Goal: Transaction & Acquisition: Purchase product/service

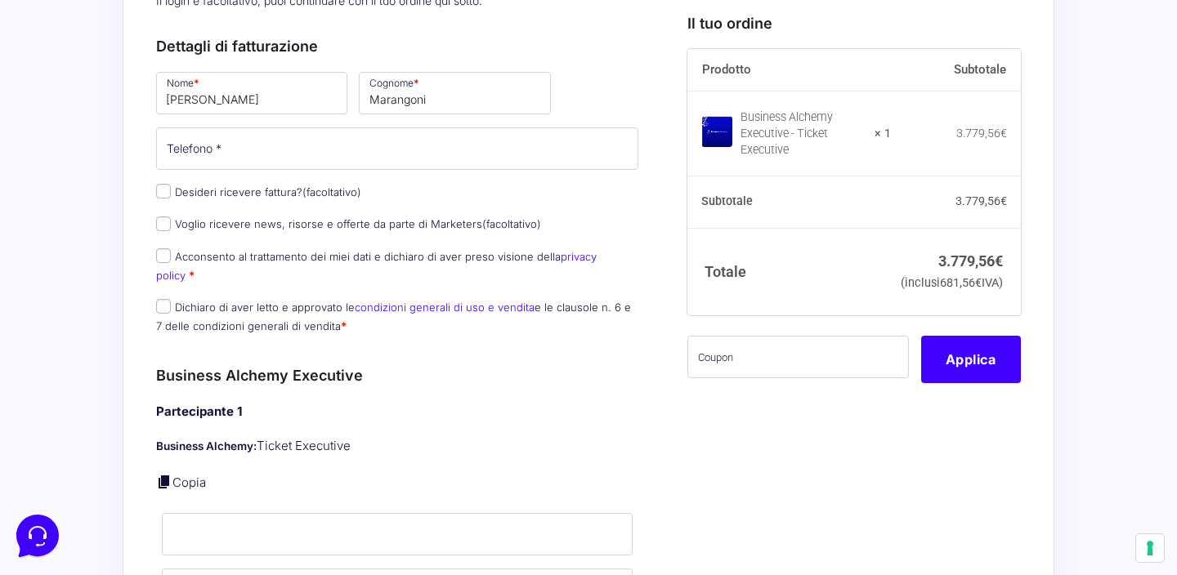
scroll to position [668, 0]
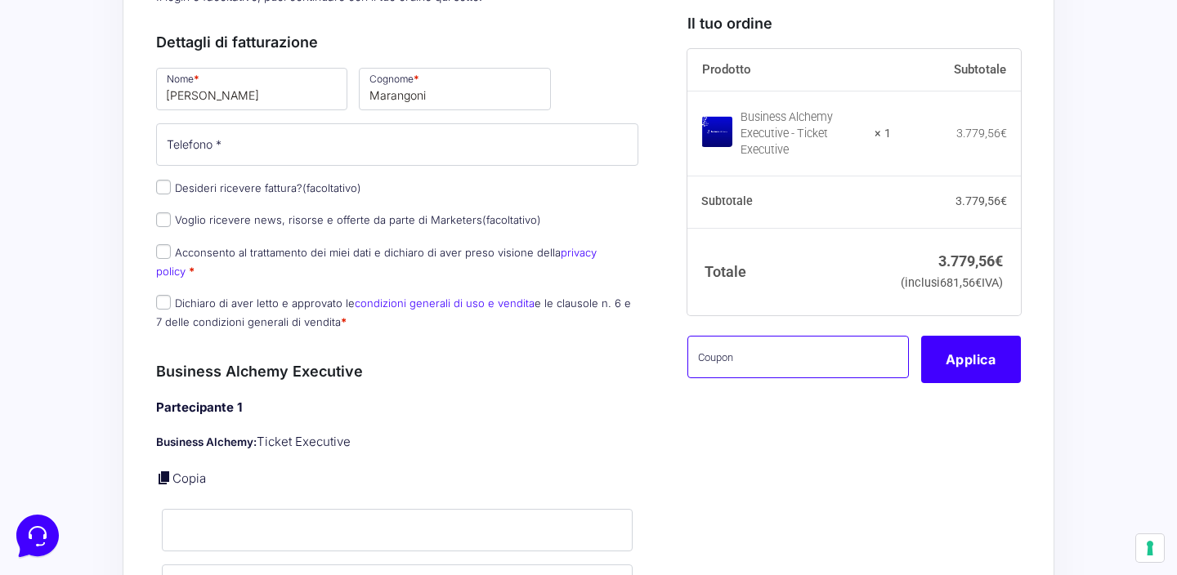
click at [707, 378] on input "text" at bounding box center [797, 357] width 221 height 42
paste input "basta122itgmck1g4@"
type input "basta122itgmck1g4@"
click at [982, 383] on button "Applica" at bounding box center [971, 359] width 100 height 47
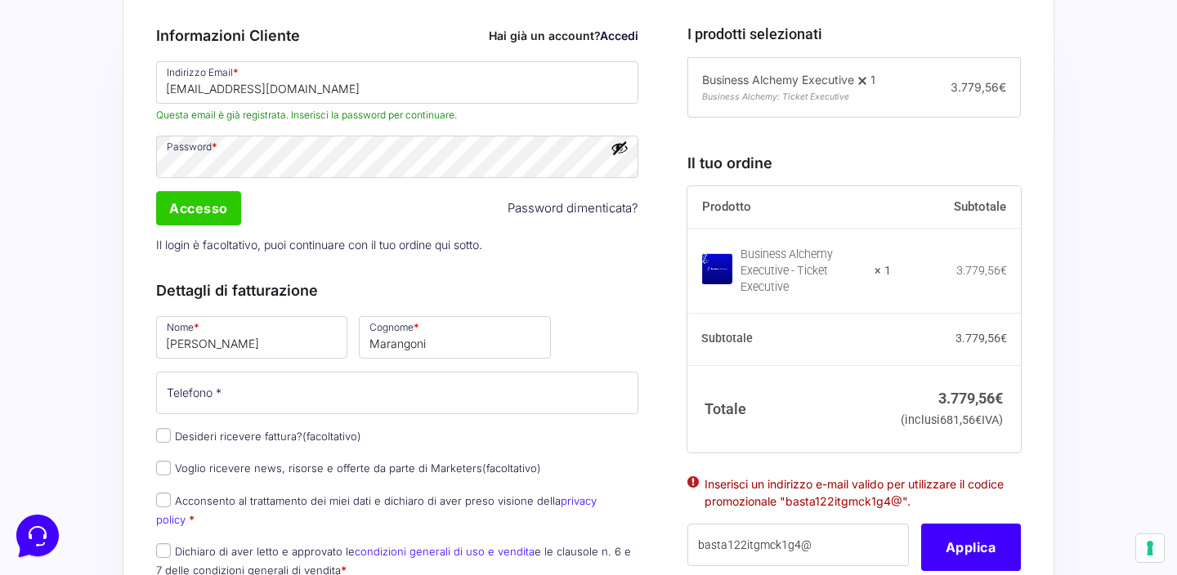
scroll to position [438, 0]
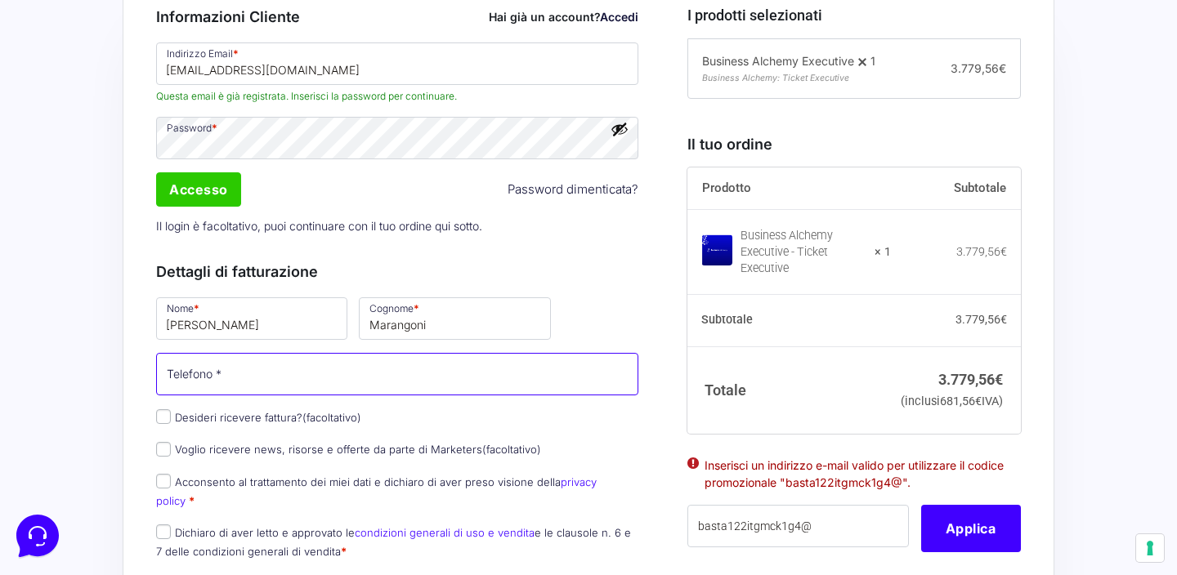
click at [425, 365] on input "Telefono *" at bounding box center [397, 374] width 482 height 42
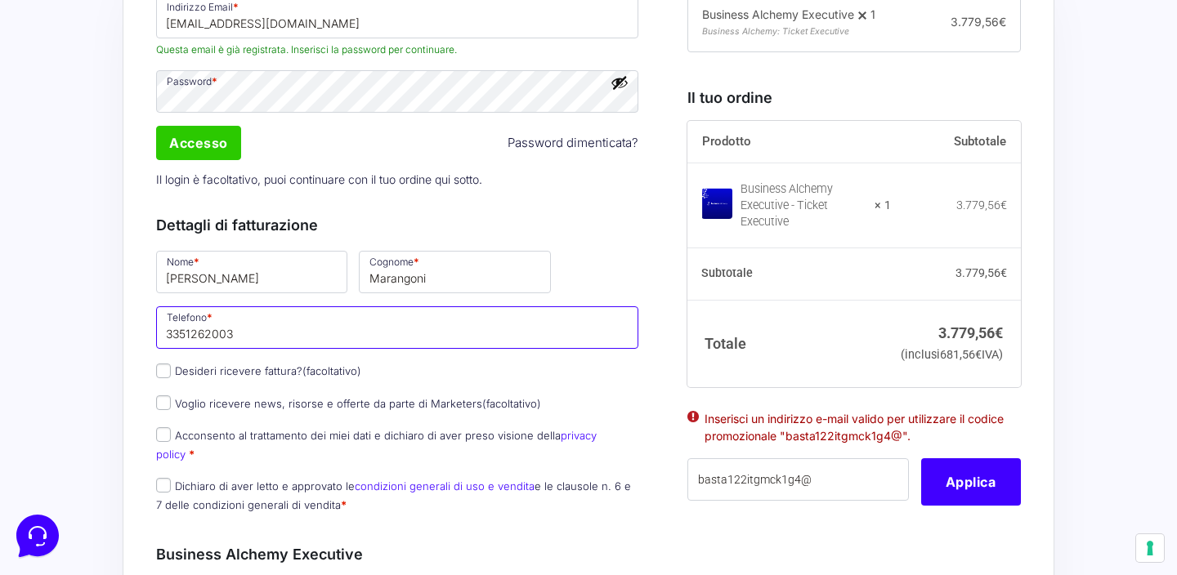
scroll to position [487, 0]
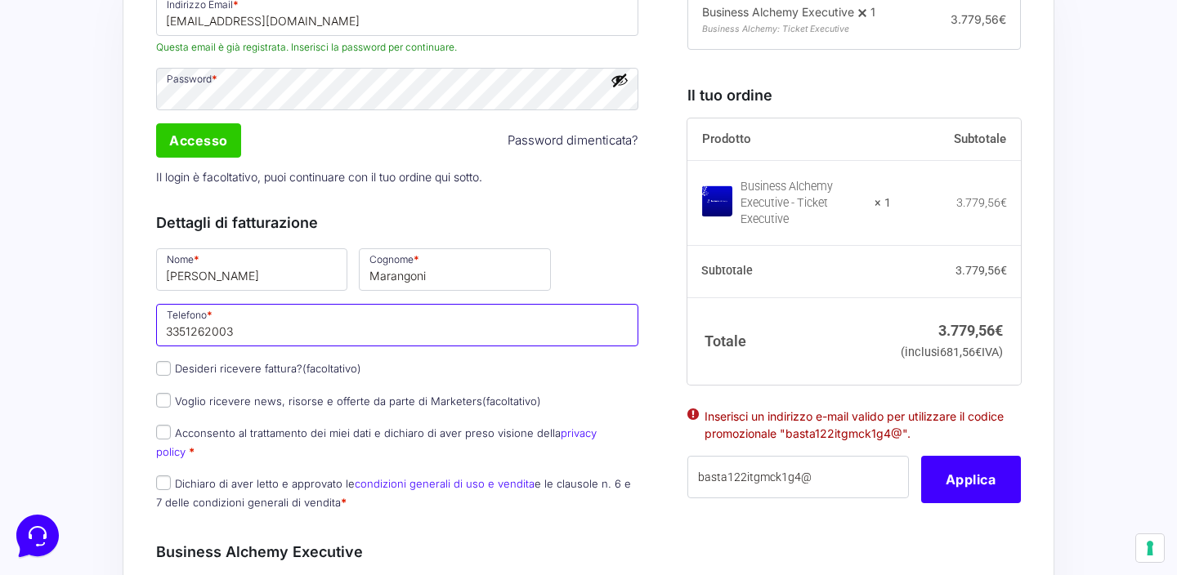
type input "3351262003"
click at [162, 368] on input "Desideri ricevere fattura? (facoltativo)" at bounding box center [163, 368] width 15 height 15
checkbox input "true"
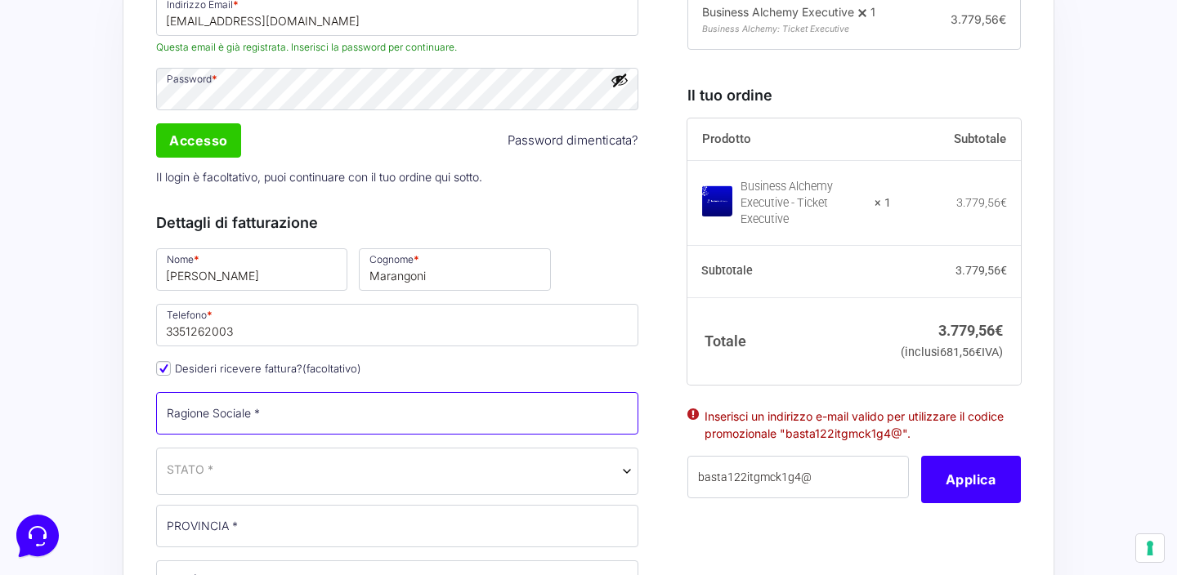
click at [338, 424] on input "Ragione Sociale *" at bounding box center [397, 413] width 482 height 42
type input "Casabase immobiliare di Marangoni Fierro Elisabetta"
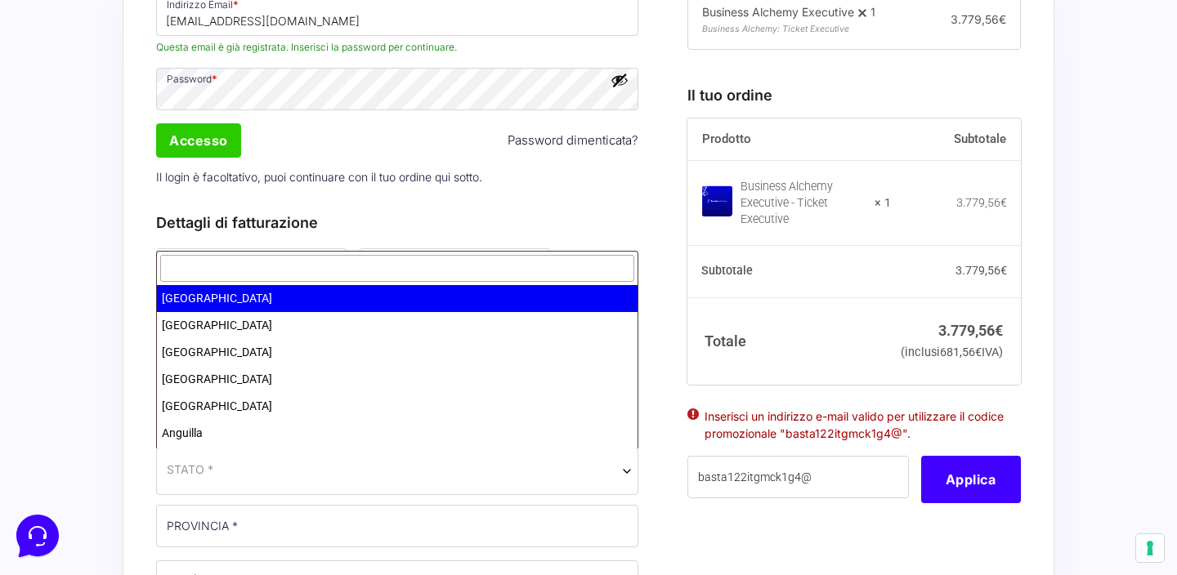
click at [320, 482] on span "STATO *" at bounding box center [397, 471] width 482 height 47
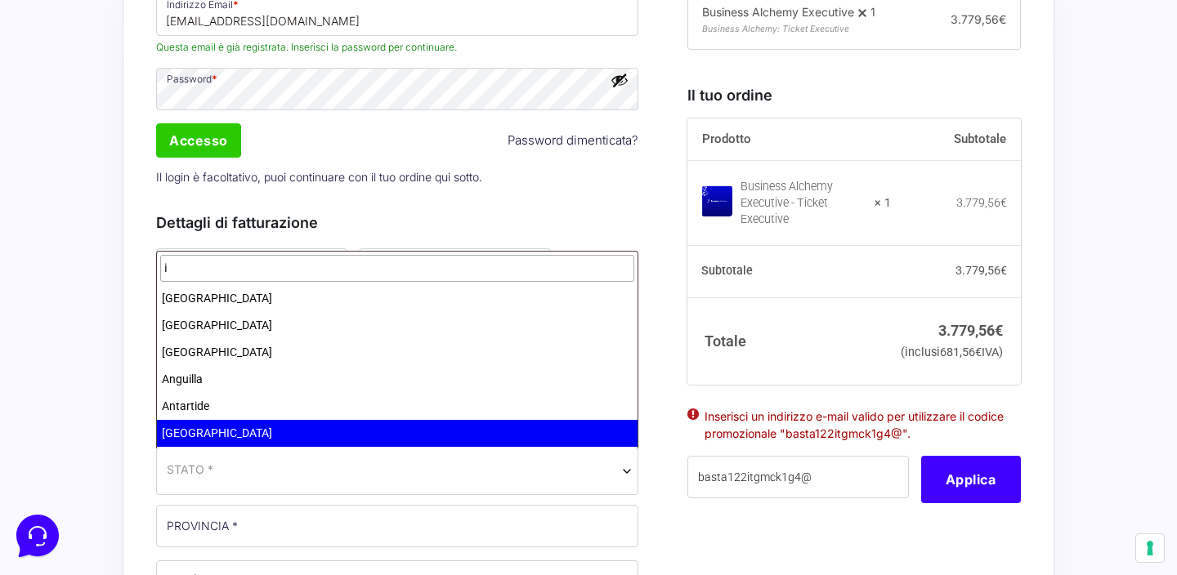
type input "i"
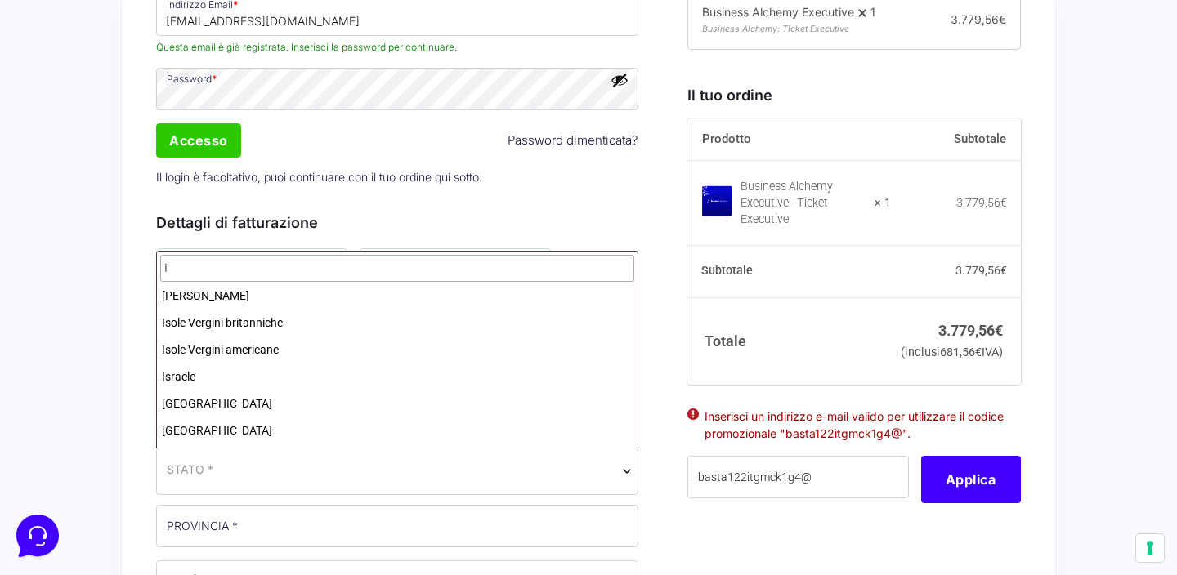
scroll to position [2219, 0]
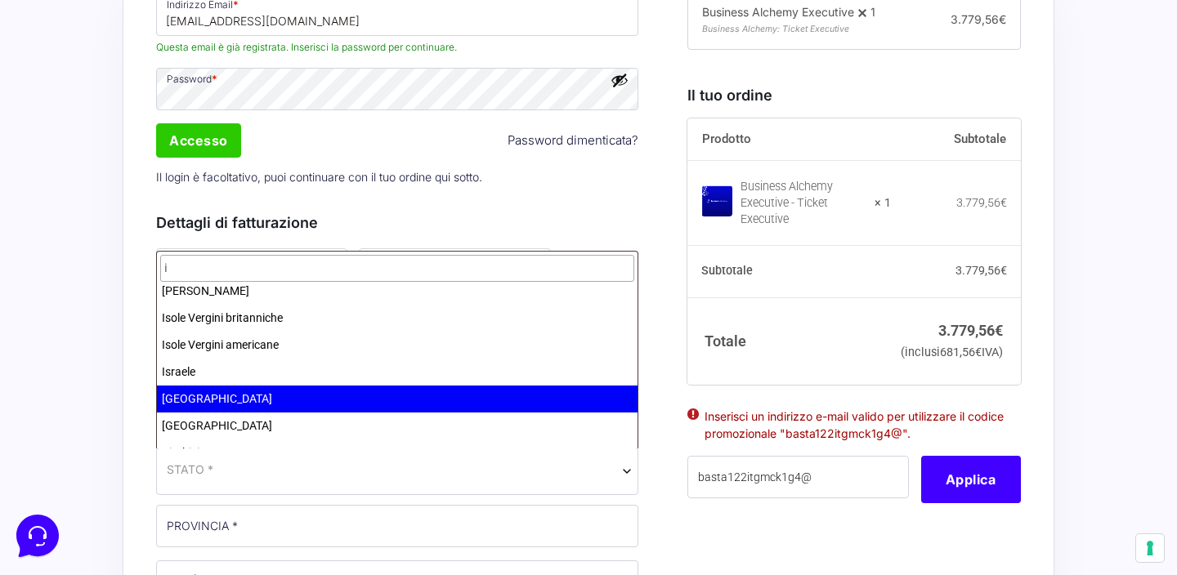
select select "IT"
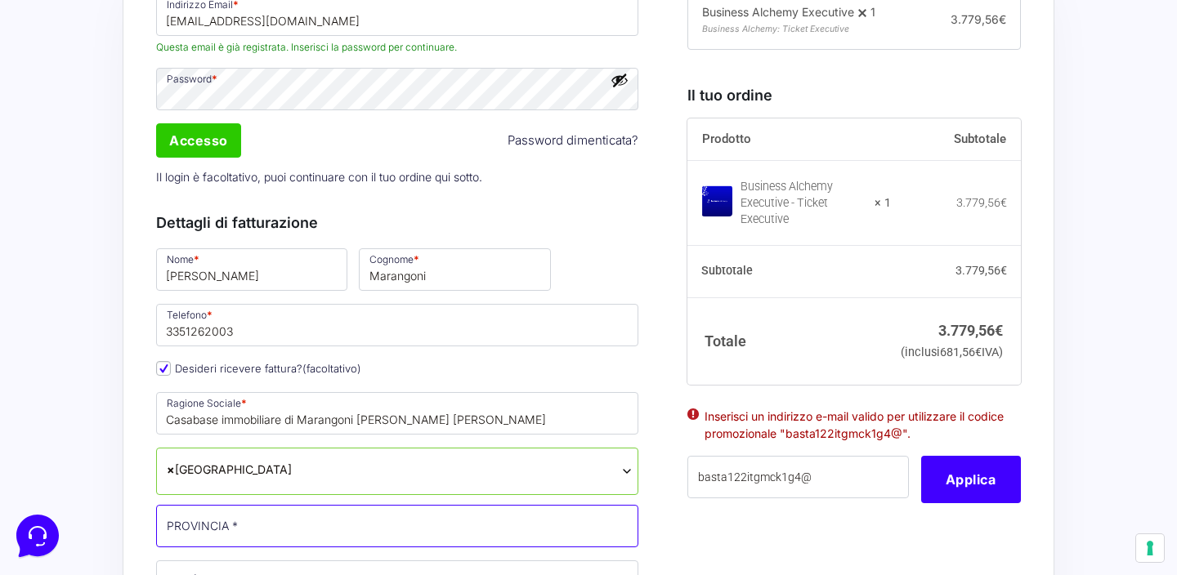
click at [295, 524] on input "PROVINCIA *" at bounding box center [397, 526] width 482 height 42
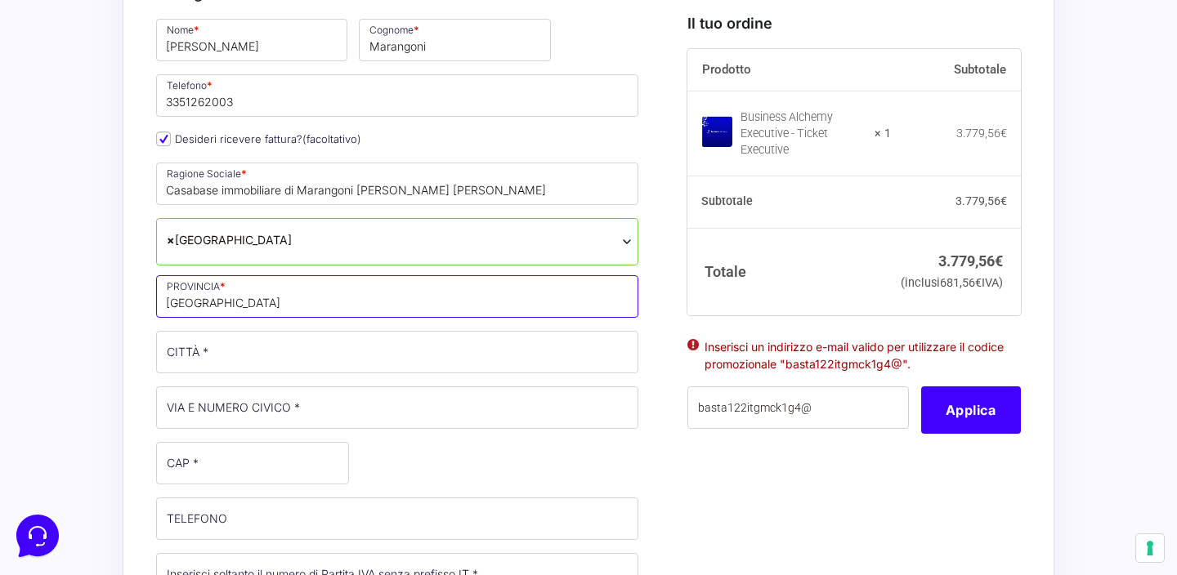
scroll to position [716, 0]
type input "Torino"
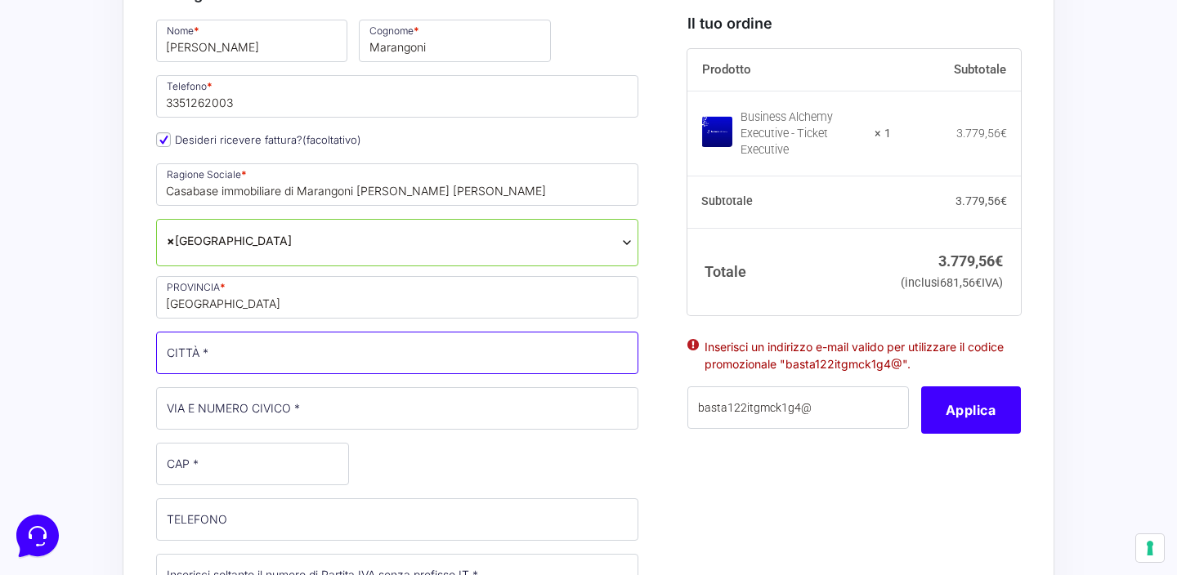
click at [266, 360] on input "CITTÀ *" at bounding box center [397, 353] width 482 height 42
type input "Torino"
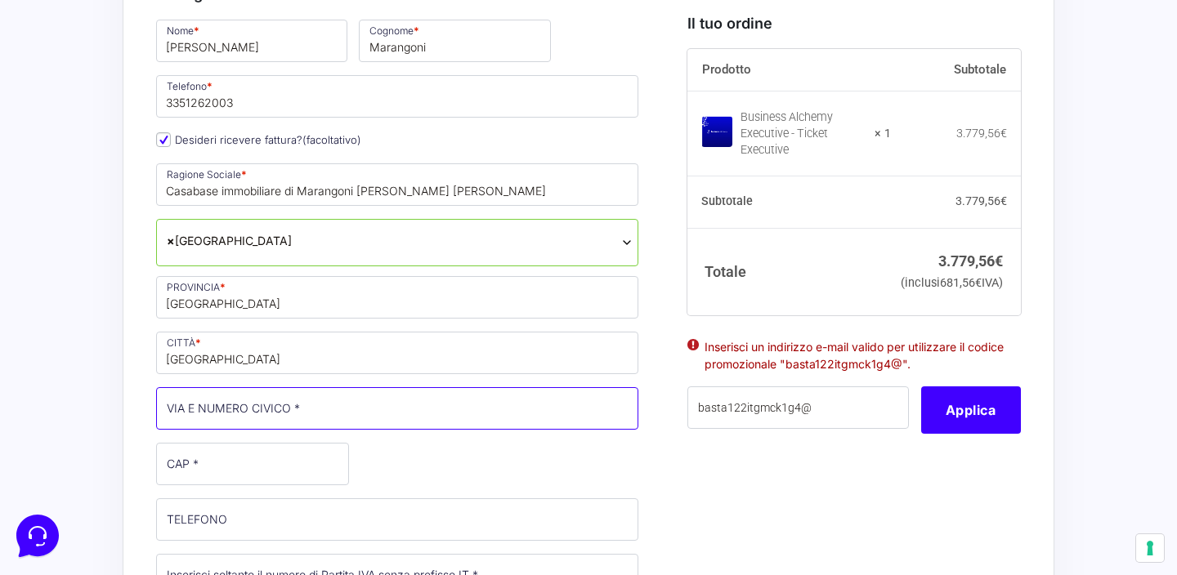
click at [299, 406] on input "VIA E NUMERO CIVICO *" at bounding box center [397, 408] width 482 height 42
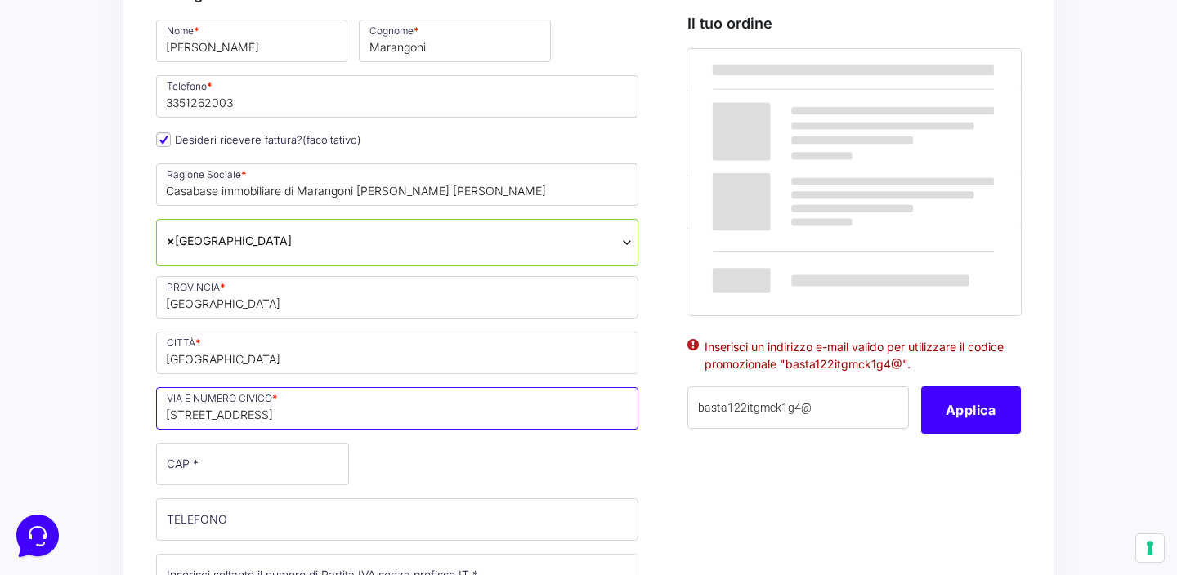
type input "Via Ormea 8"
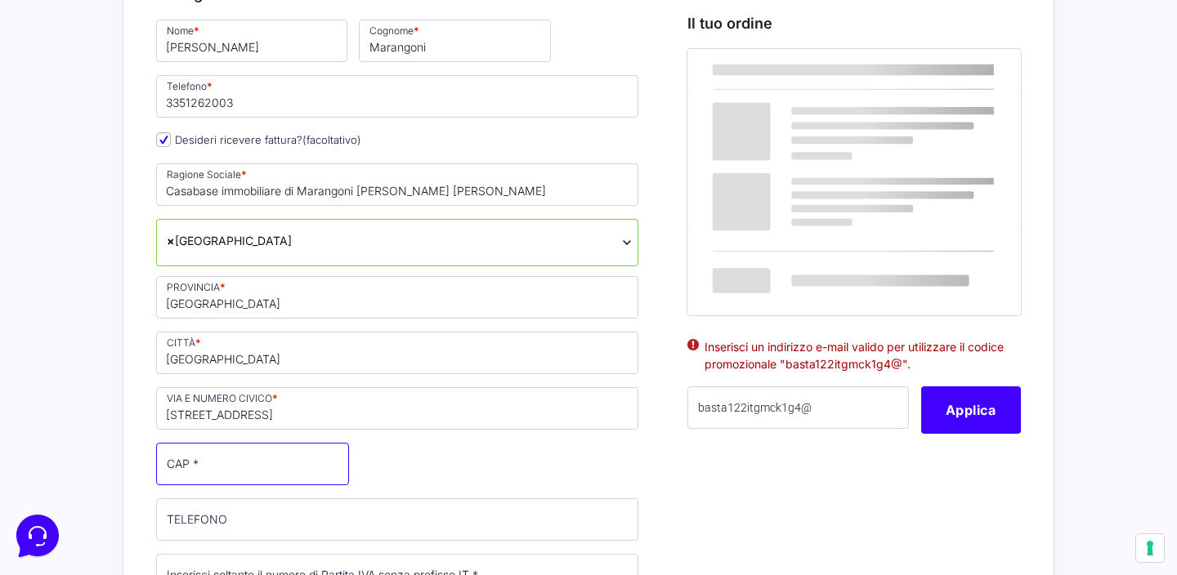
click at [280, 479] on input "CAP *" at bounding box center [252, 464] width 193 height 42
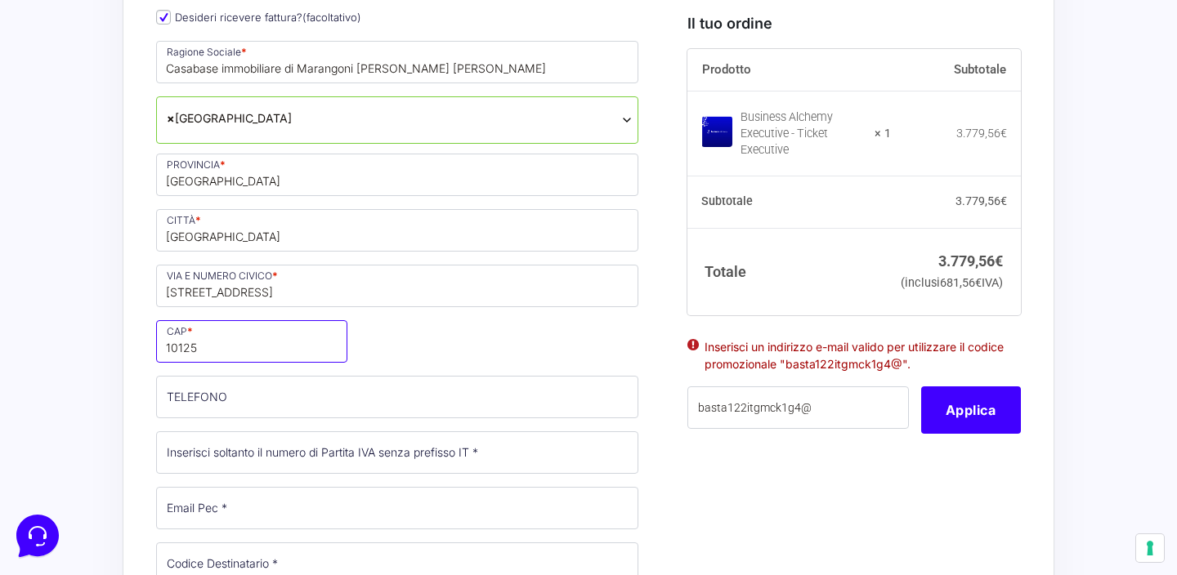
scroll to position [844, 0]
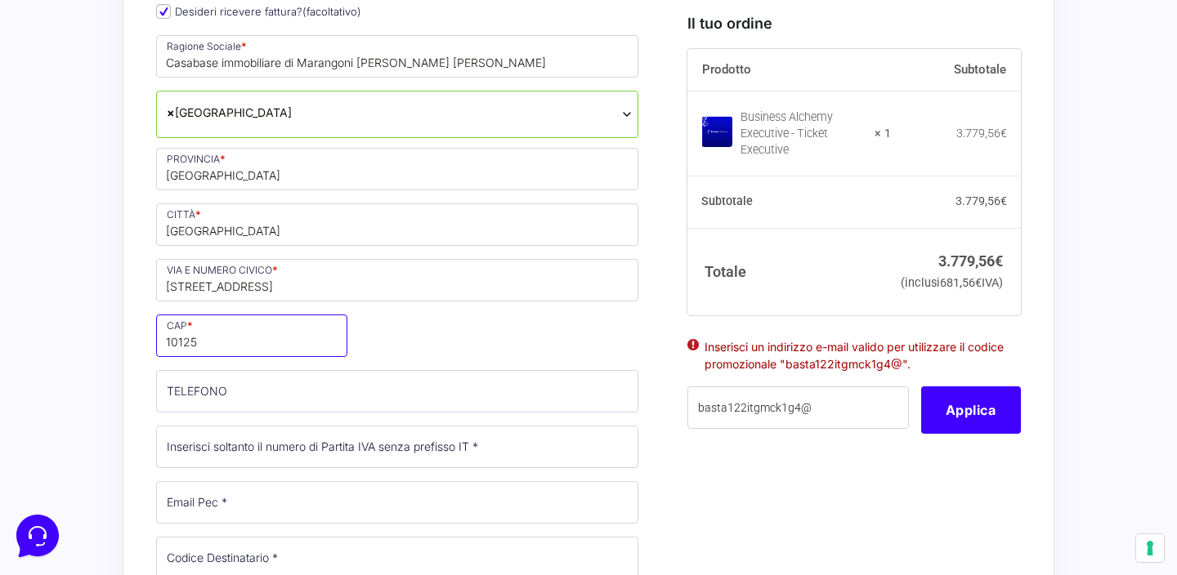
type input "10125"
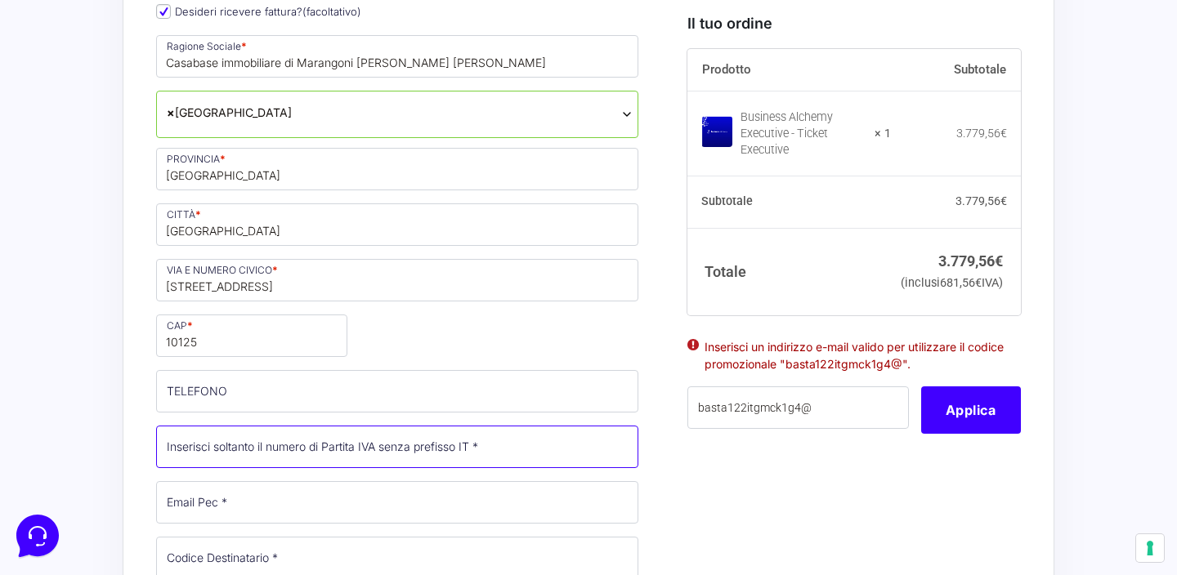
click at [275, 455] on input "Partita Iva *" at bounding box center [397, 447] width 482 height 42
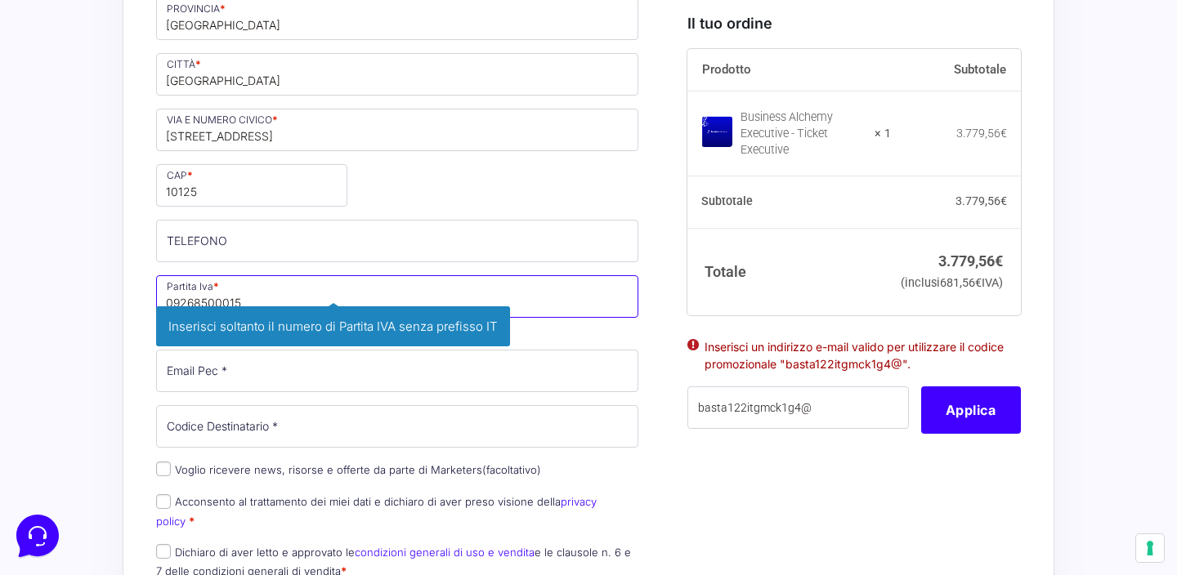
scroll to position [1000, 0]
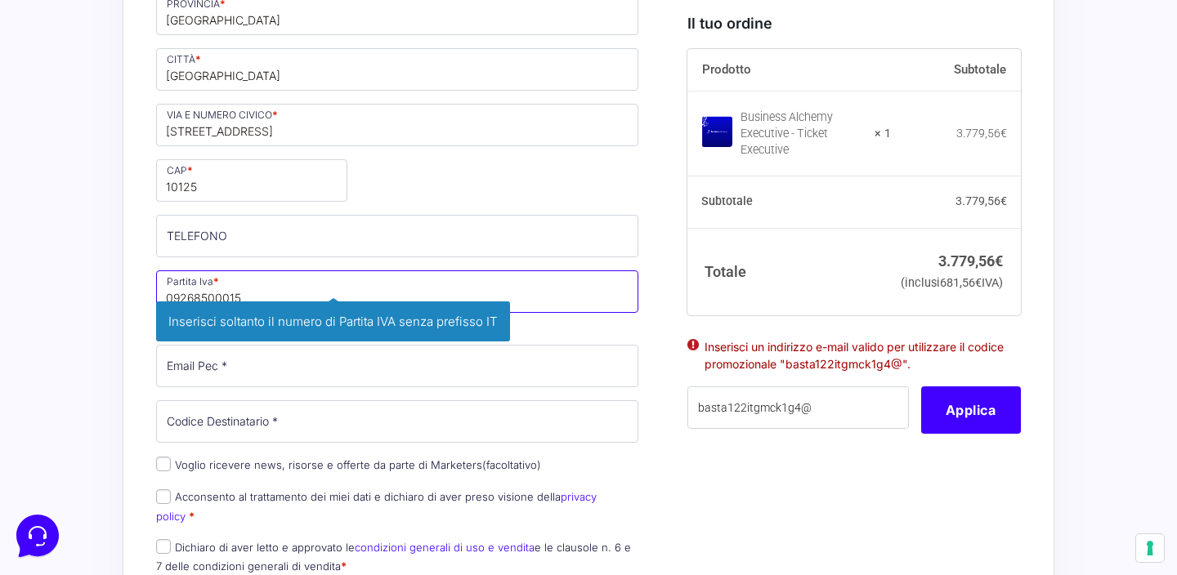
type input "09268500015"
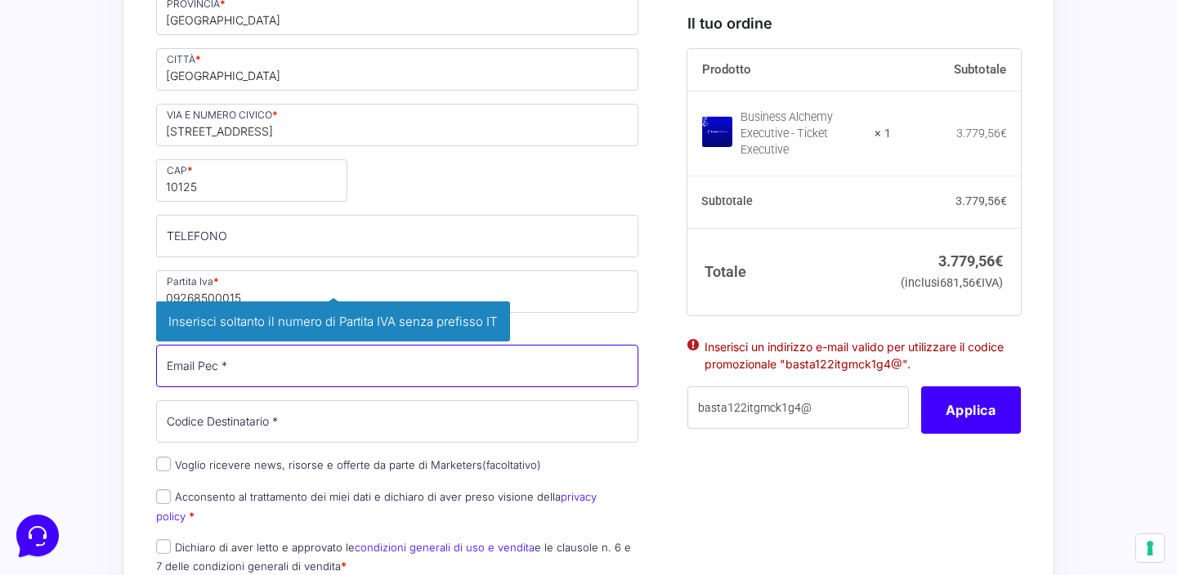
click at [257, 365] on div "Nome * Elisabetta Cognome * Marangoni Telefono * 3351262003 Desideri ricevere f…" at bounding box center [397, 160] width 494 height 853
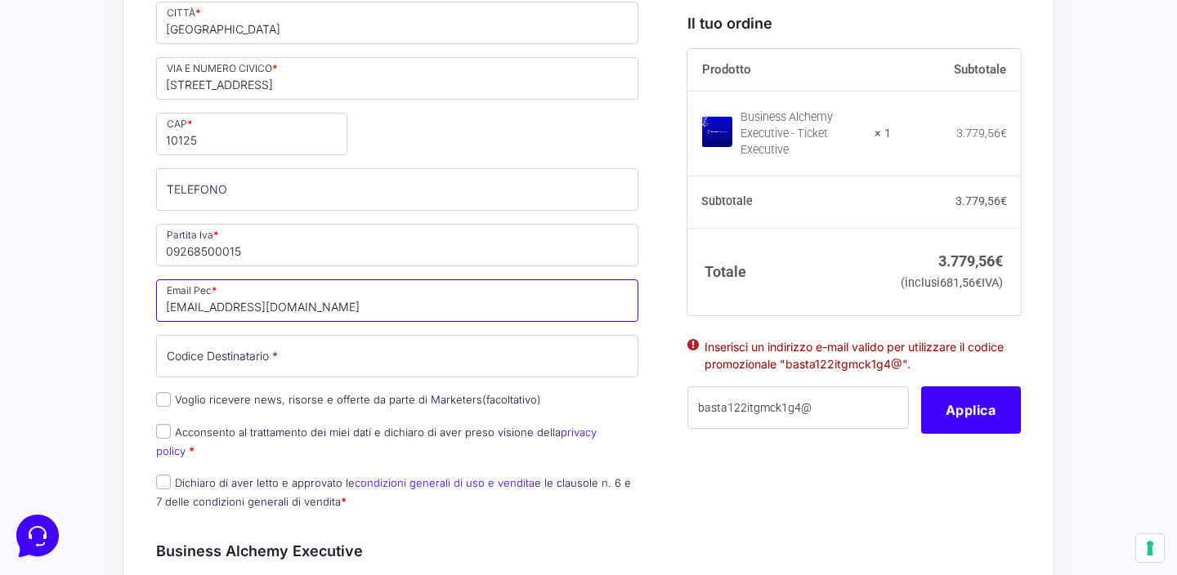
scroll to position [1059, 0]
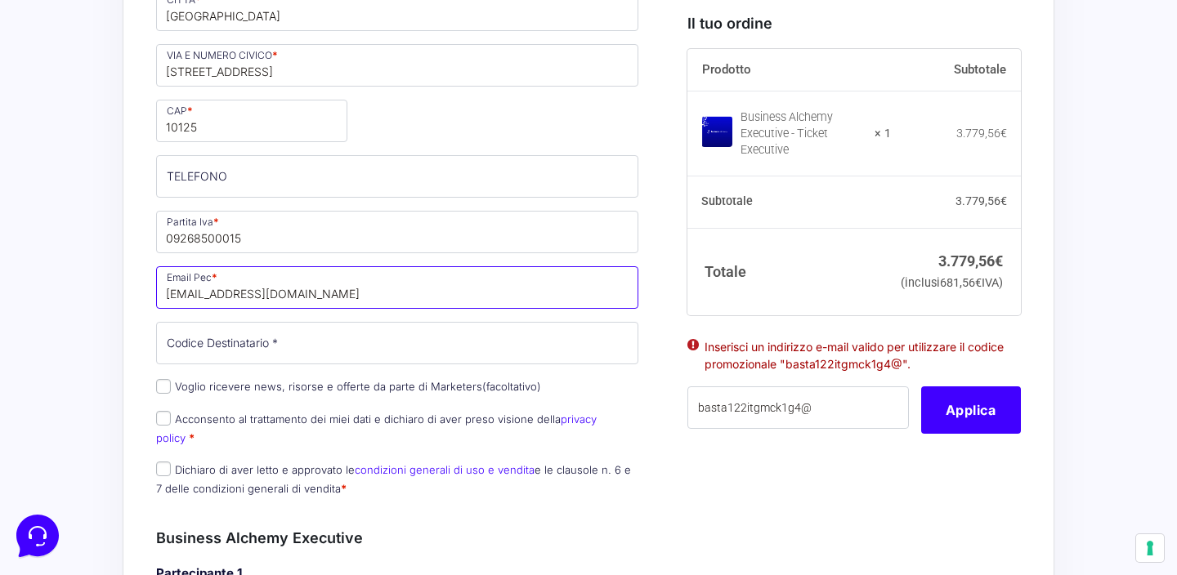
type input "elisabettamarangoni@legalmail.it"
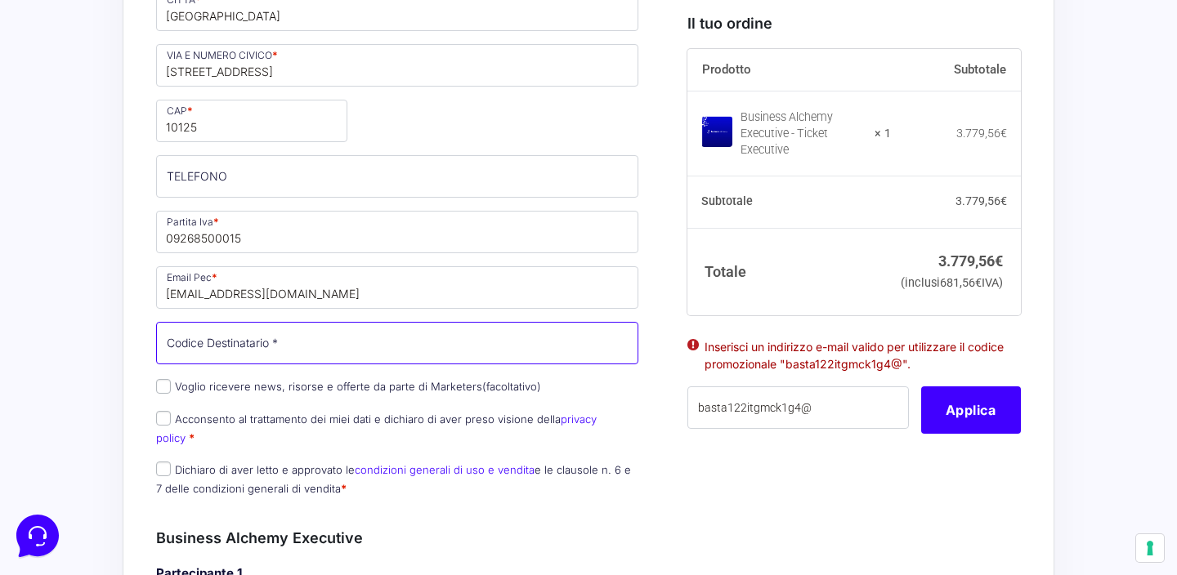
click at [291, 360] on input "Codice Destinatario *" at bounding box center [397, 343] width 482 height 42
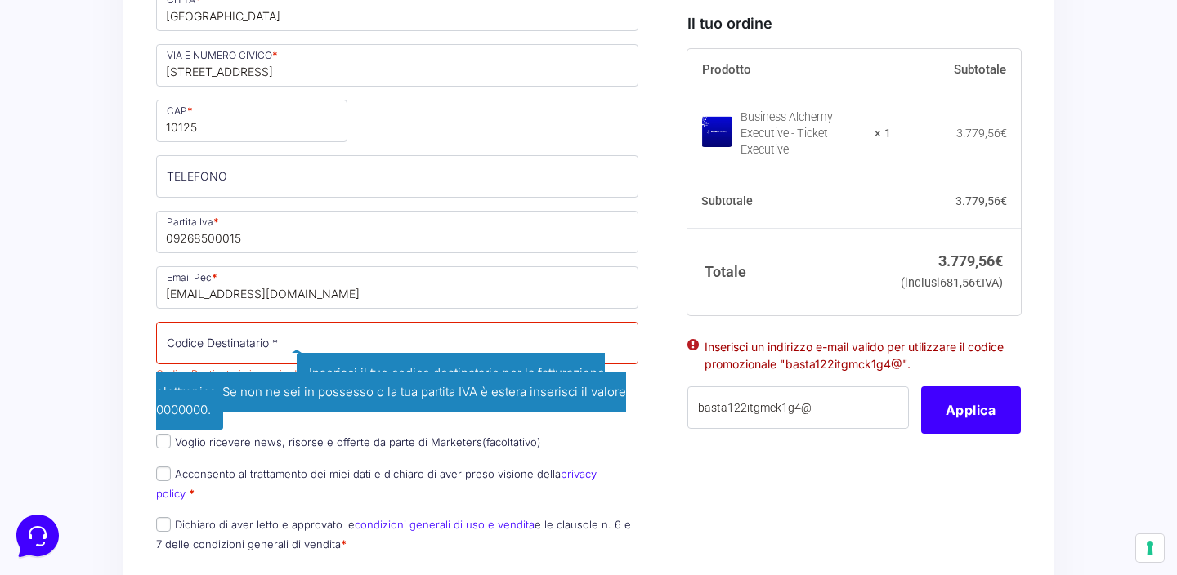
click at [569, 375] on span "Inserisci il tuo codice destinatario per la fatturazione elettronica. Se non ne…" at bounding box center [391, 391] width 470 height 77
click at [521, 342] on input "Codice Destinatario *" at bounding box center [397, 343] width 482 height 42
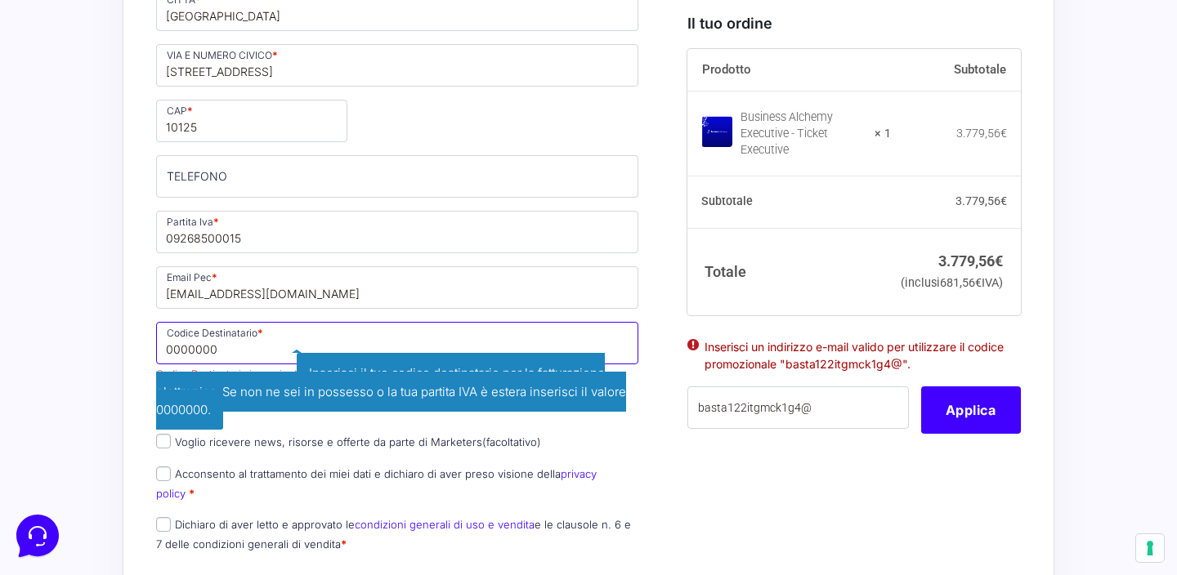
type input "0000000"
click at [658, 323] on div "Informazioni Cliente Hai già un account? Accedi Indirizzo Email * emarangonifie…" at bounding box center [415, 405] width 519 height 2077
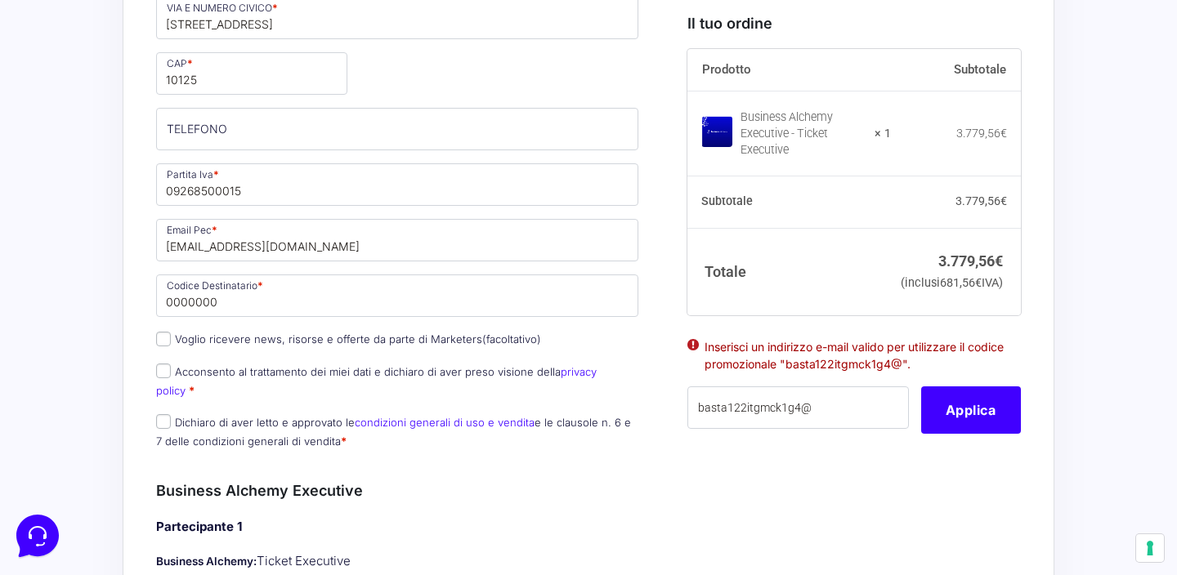
scroll to position [1107, 0]
click at [166, 372] on input "Acconsento al trattamento dei miei dati e dichiaro di aver preso visione della …" at bounding box center [163, 370] width 15 height 15
checkbox input "true"
click at [167, 414] on input "Dichiaro di aver letto e approvato le condizioni generali di uso e vendita e le…" at bounding box center [163, 421] width 15 height 15
checkbox input "true"
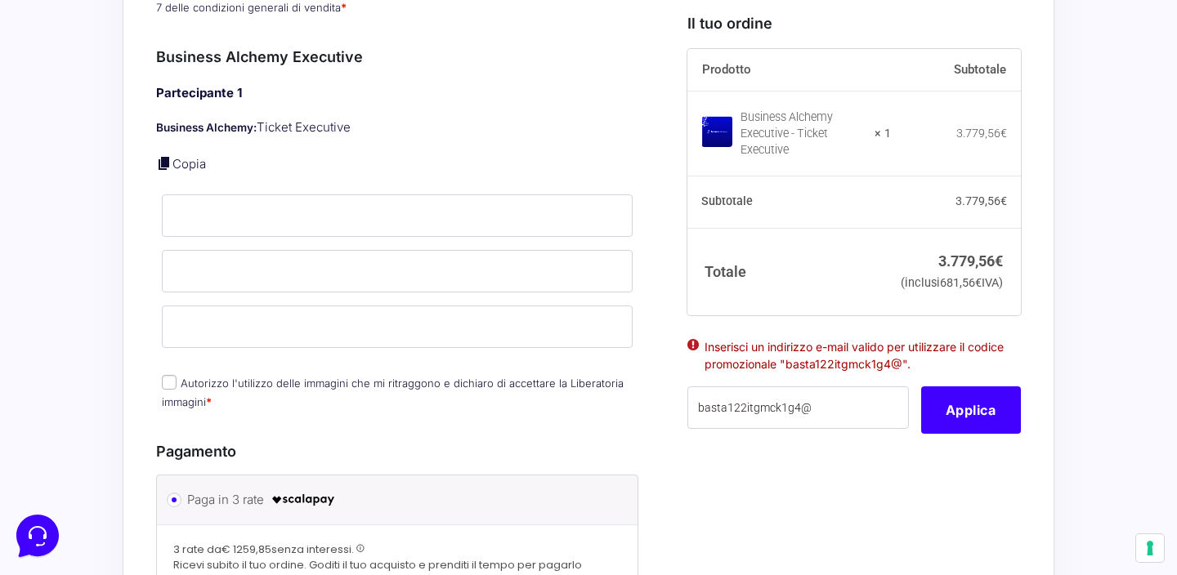
scroll to position [1543, 0]
click at [171, 373] on input "Autorizzo l'utilizzo delle immagini che mi ritraggono e dichiaro di accettare l…" at bounding box center [169, 380] width 15 height 15
checkbox input "true"
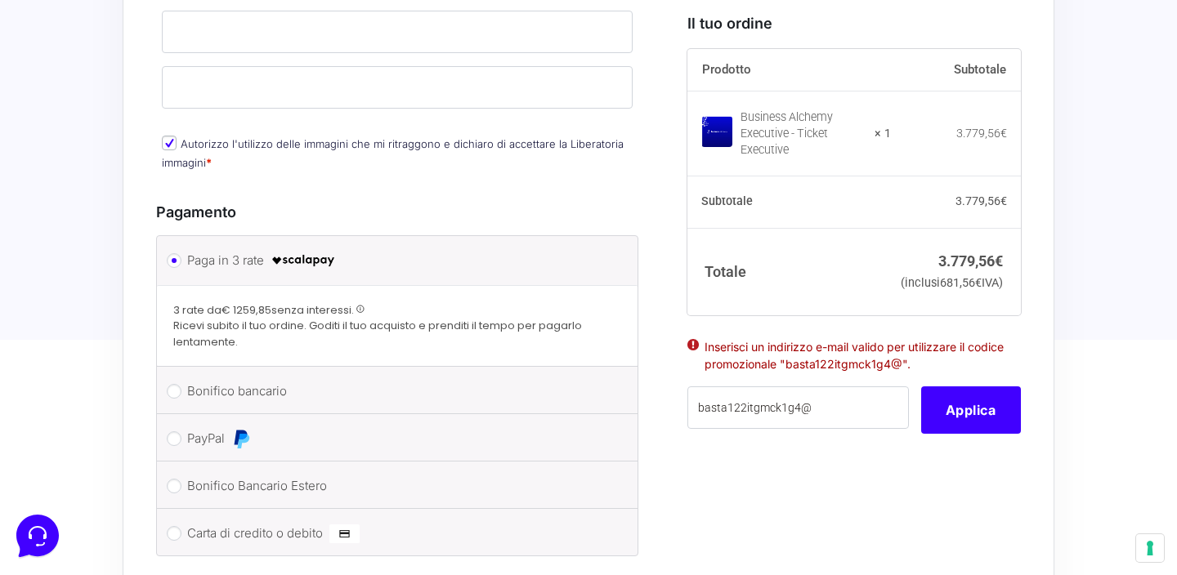
scroll to position [1815, 0]
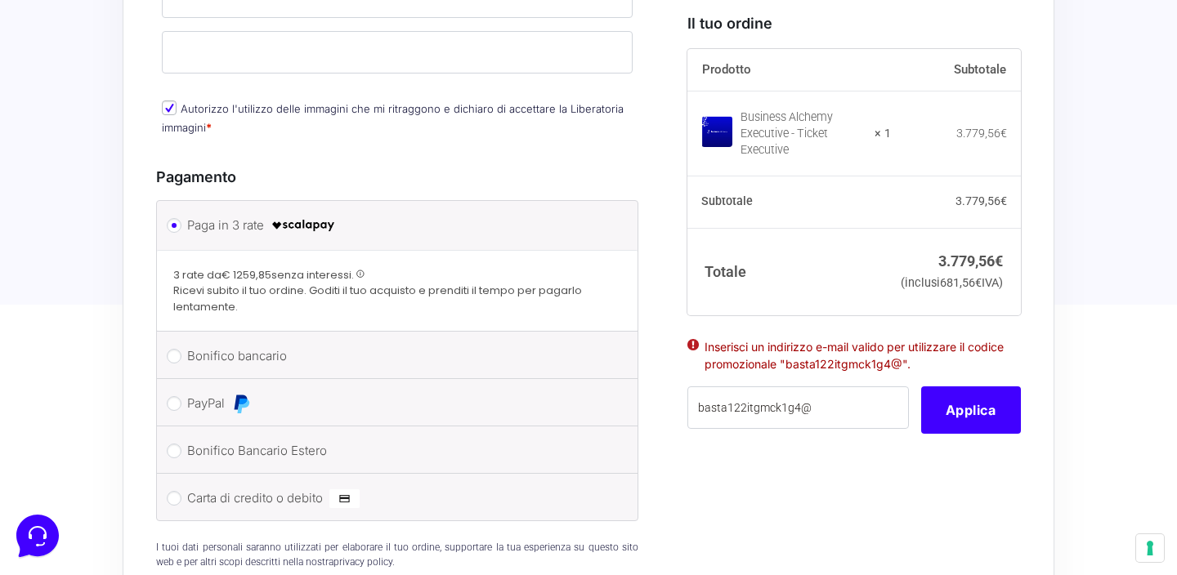
click at [344, 345] on label "Bonifico bancario" at bounding box center [394, 356] width 414 height 25
click at [181, 349] on input "Bonifico bancario" at bounding box center [174, 356] width 15 height 15
radio input "true"
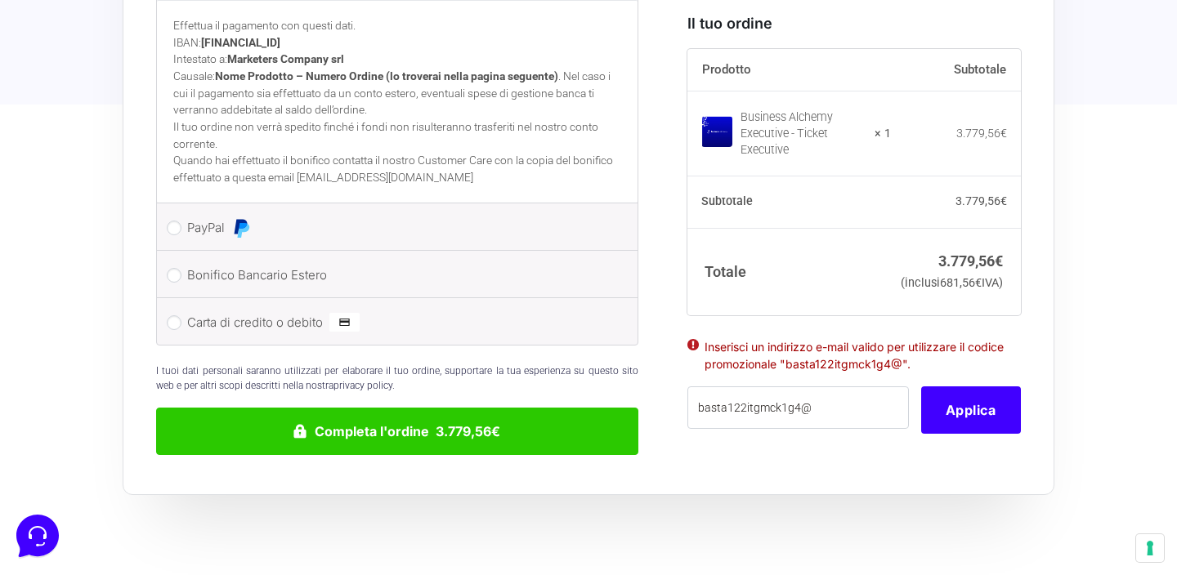
scroll to position [2127, 0]
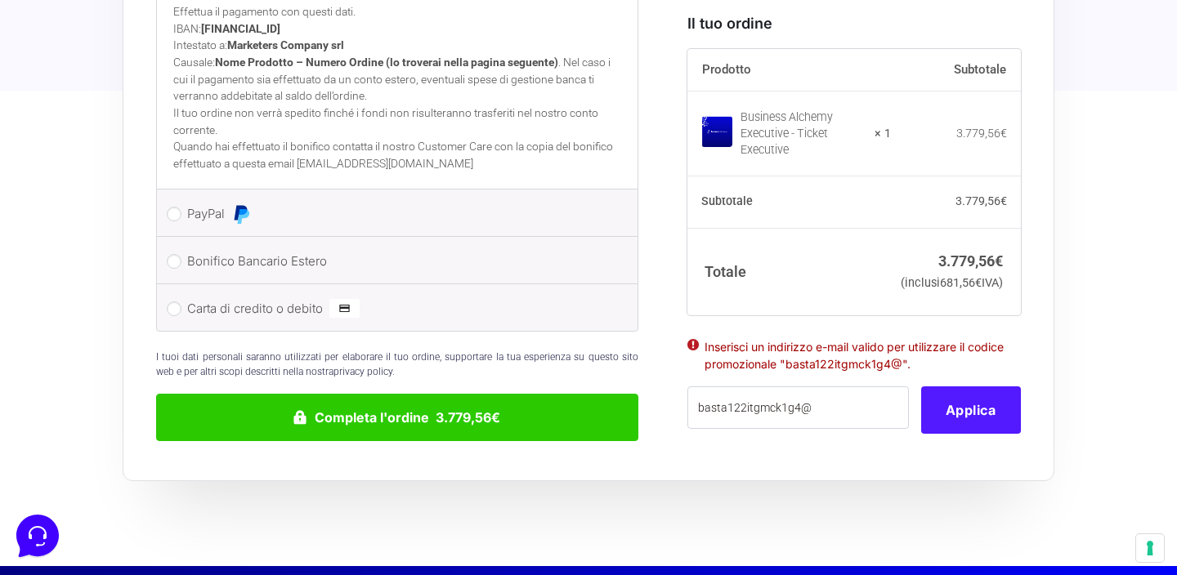
click at [983, 406] on button "Applica" at bounding box center [971, 410] width 100 height 47
click at [981, 404] on button "Applica" at bounding box center [971, 410] width 100 height 47
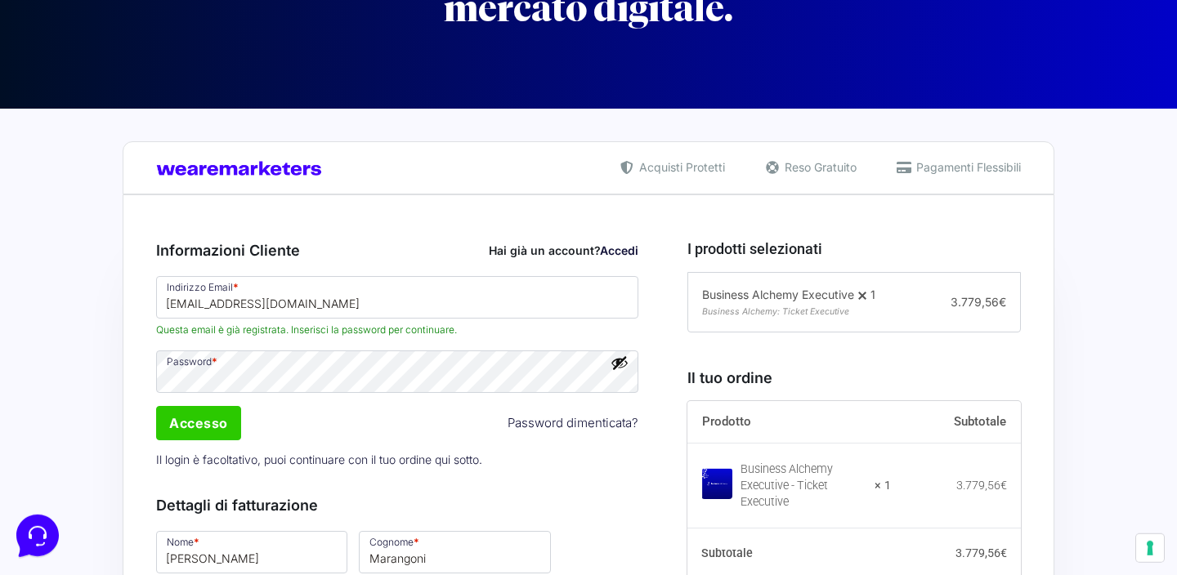
scroll to position [210, 0]
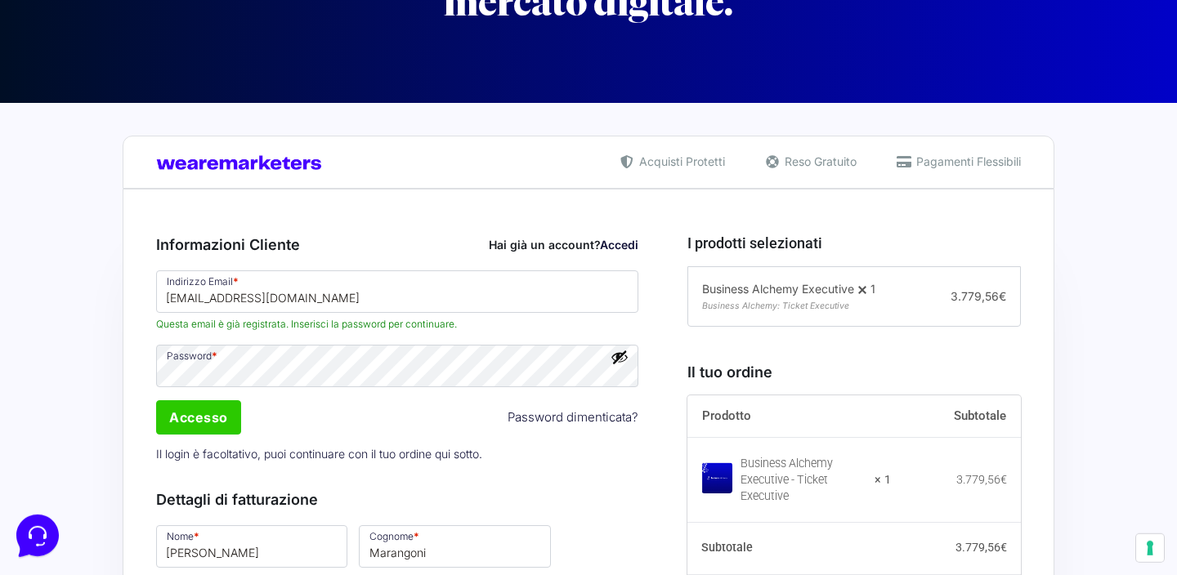
click at [623, 362] on button "Mostra password" at bounding box center [620, 357] width 18 height 18
click at [191, 420] on input "Accesso" at bounding box center [198, 417] width 85 height 34
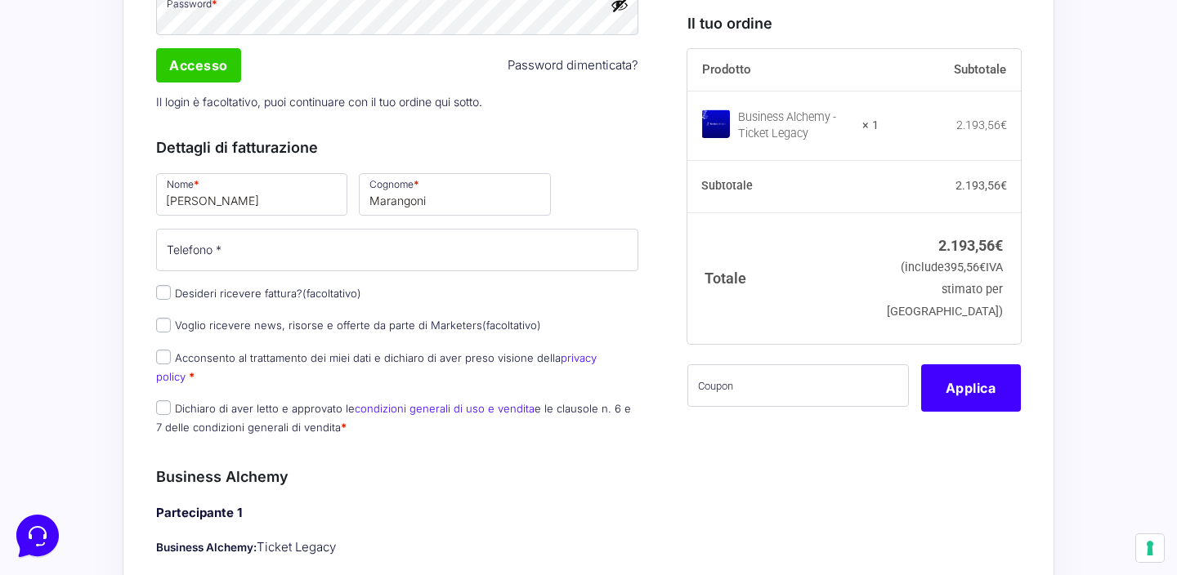
scroll to position [565, 0]
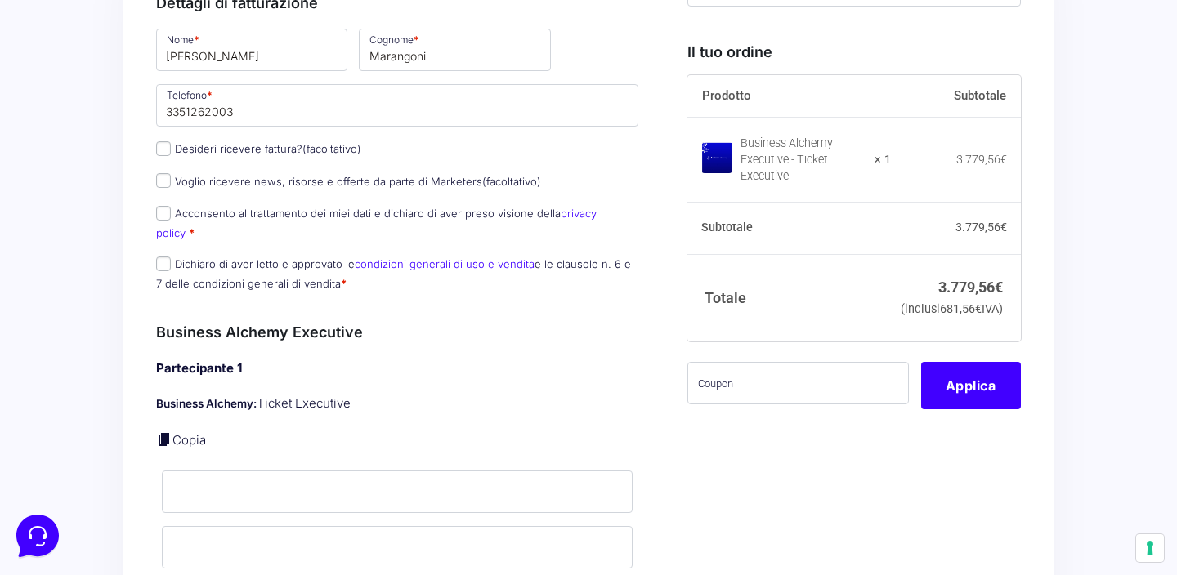
scroll to position [533, 0]
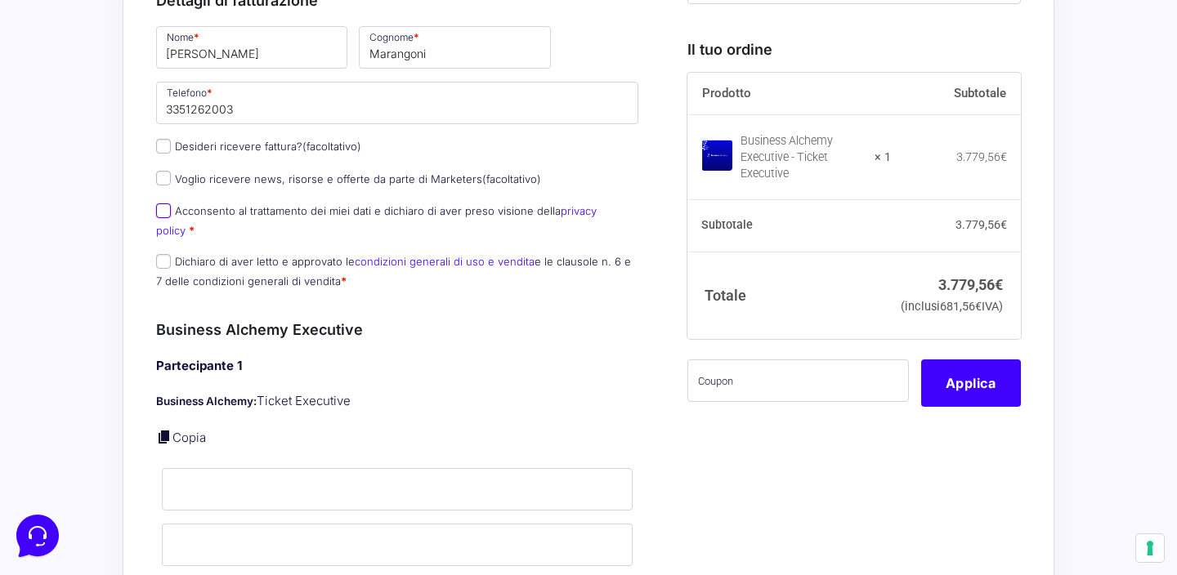
click at [163, 216] on input "Acconsento al trattamento dei miei dati e dichiaro di aver preso visione della …" at bounding box center [163, 211] width 15 height 15
checkbox input "true"
click at [162, 254] on input "Dichiaro di aver letto e approvato le condizioni generali di uso e vendita e le…" at bounding box center [163, 261] width 15 height 15
checkbox input "true"
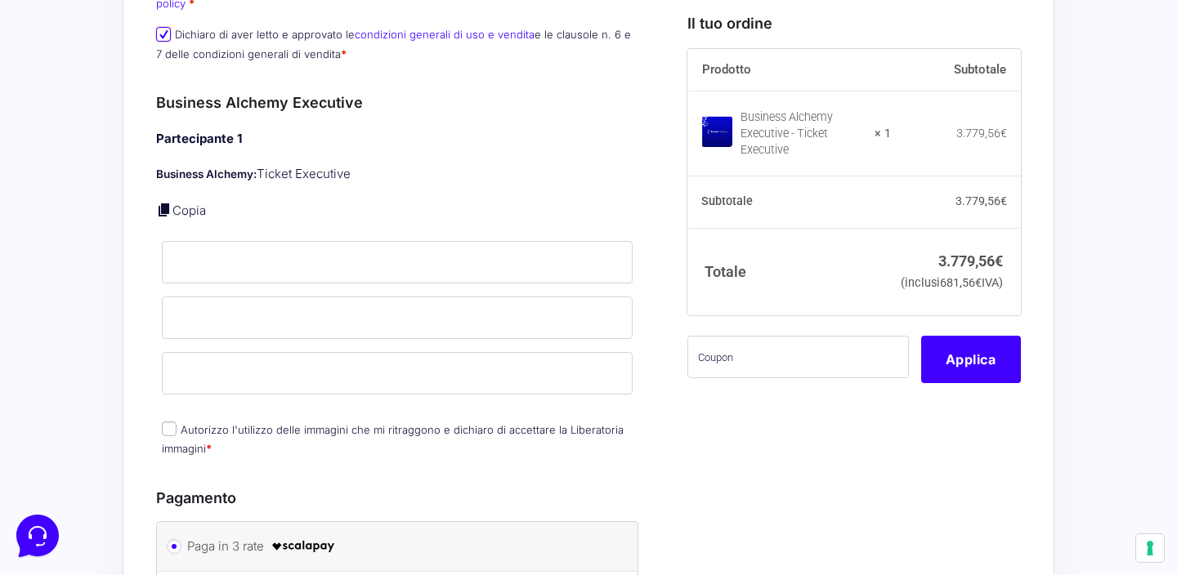
scroll to position [776, 0]
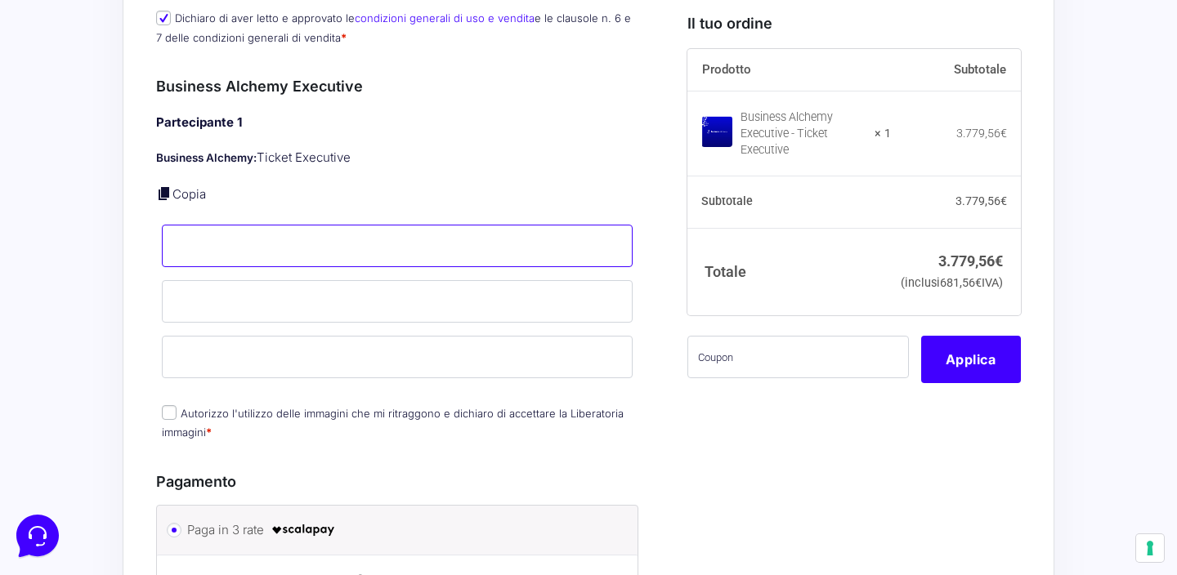
click at [301, 233] on input "Nome *" at bounding box center [397, 246] width 471 height 42
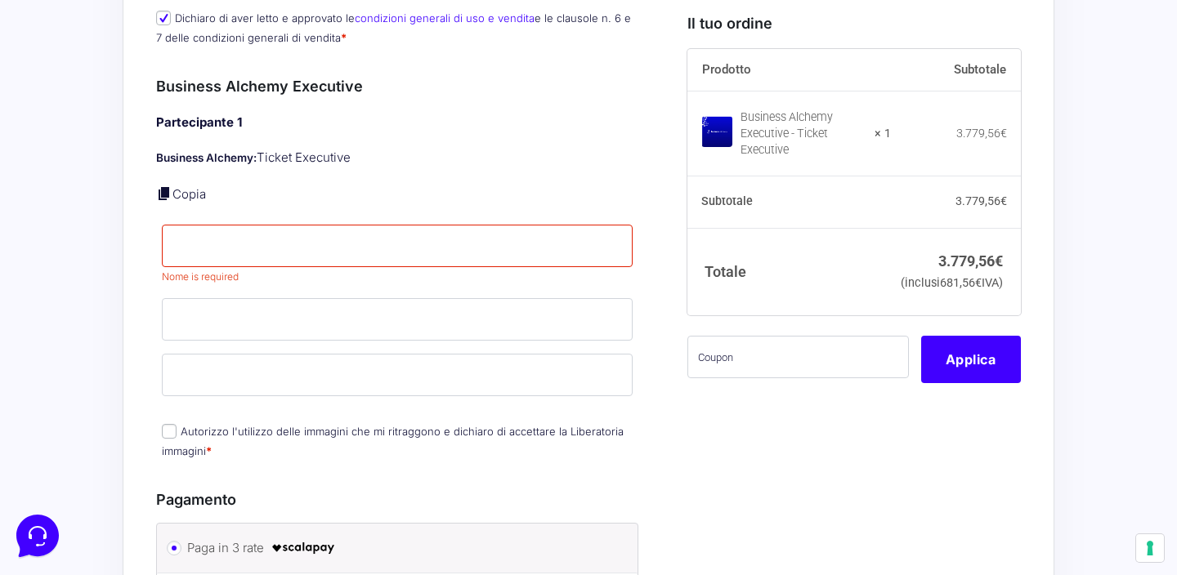
click at [177, 186] on link "Copia" at bounding box center [189, 194] width 34 height 16
type input "[PERSON_NAME]"
type input "Marangoni"
type input "[EMAIL_ADDRESS][DOMAIN_NAME]"
click at [171, 424] on input "Autorizzo l'utilizzo delle immagini che mi ritraggono e dichiaro di accettare l…" at bounding box center [169, 431] width 15 height 15
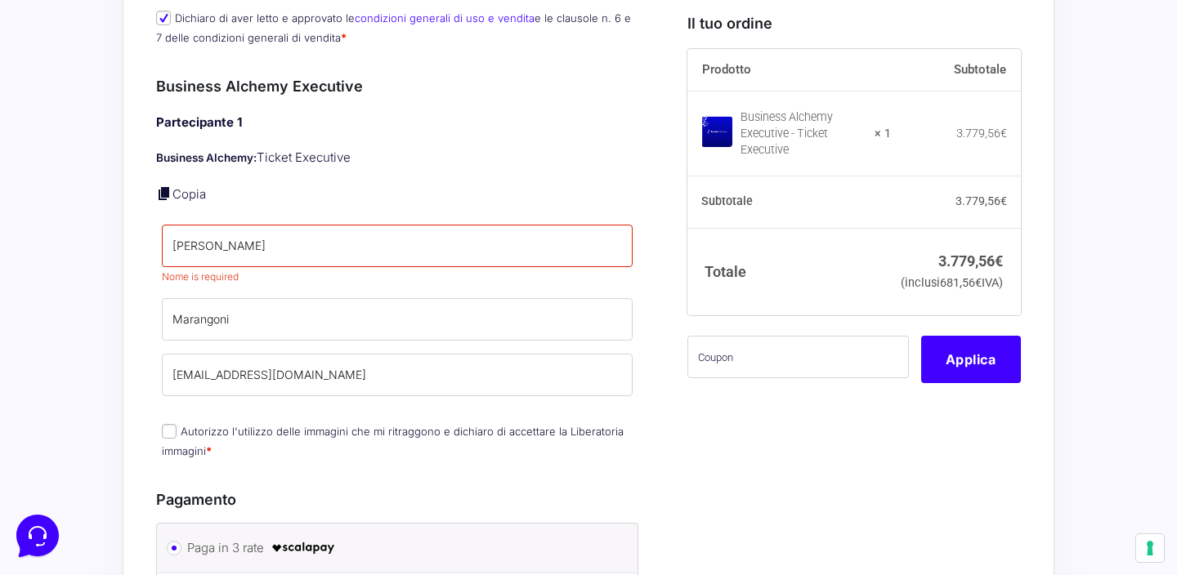
checkbox input "true"
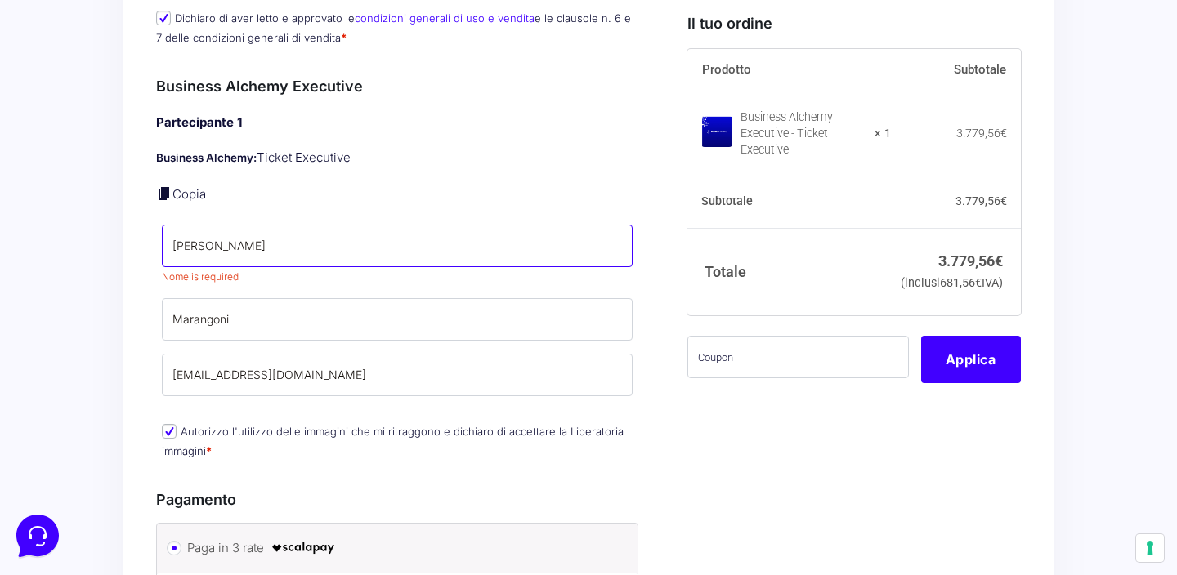
click at [264, 227] on input "[PERSON_NAME]" at bounding box center [397, 246] width 471 height 42
type input "[PERSON_NAME]"
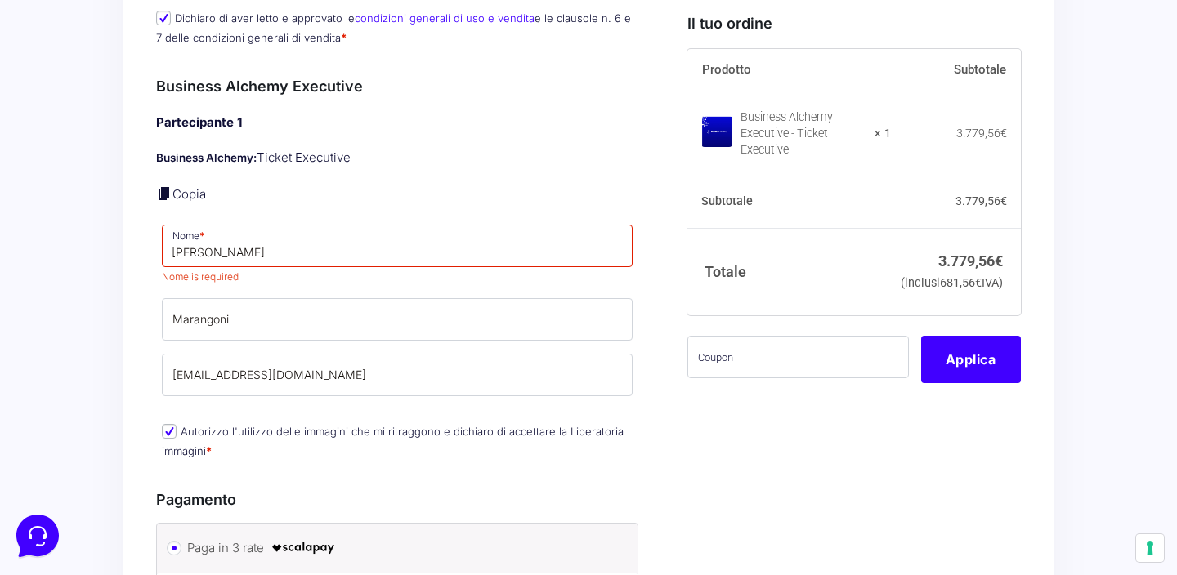
click at [707, 435] on div "I prodotti selezionati Business Alchemy Executive 1 Business Alchemy: Ticket Ex…" at bounding box center [848, 301] width 346 height 1305
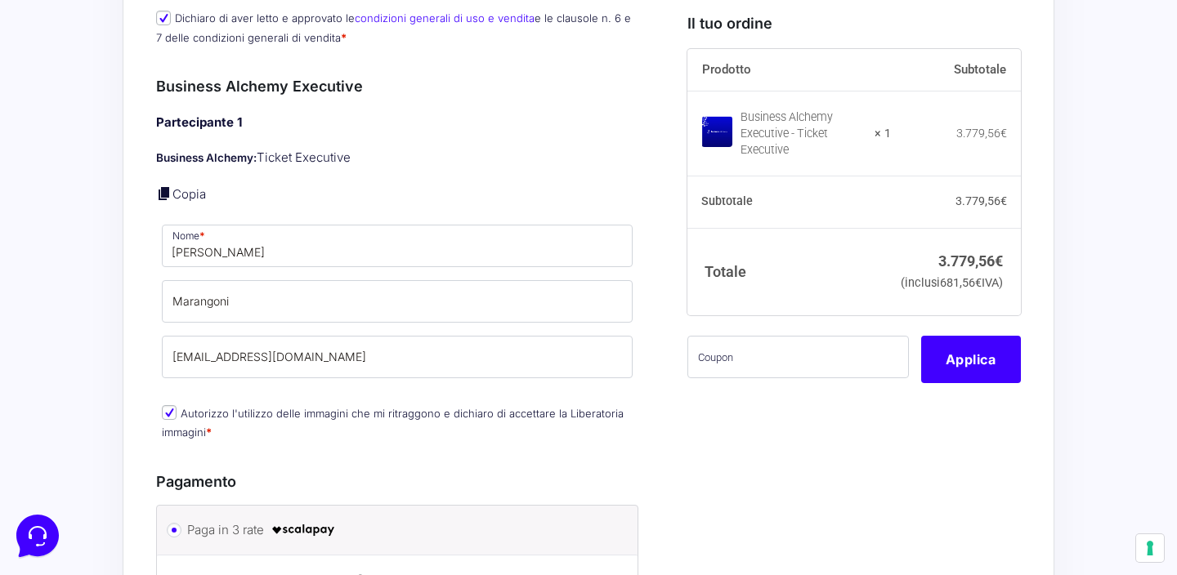
scroll to position [796, 0]
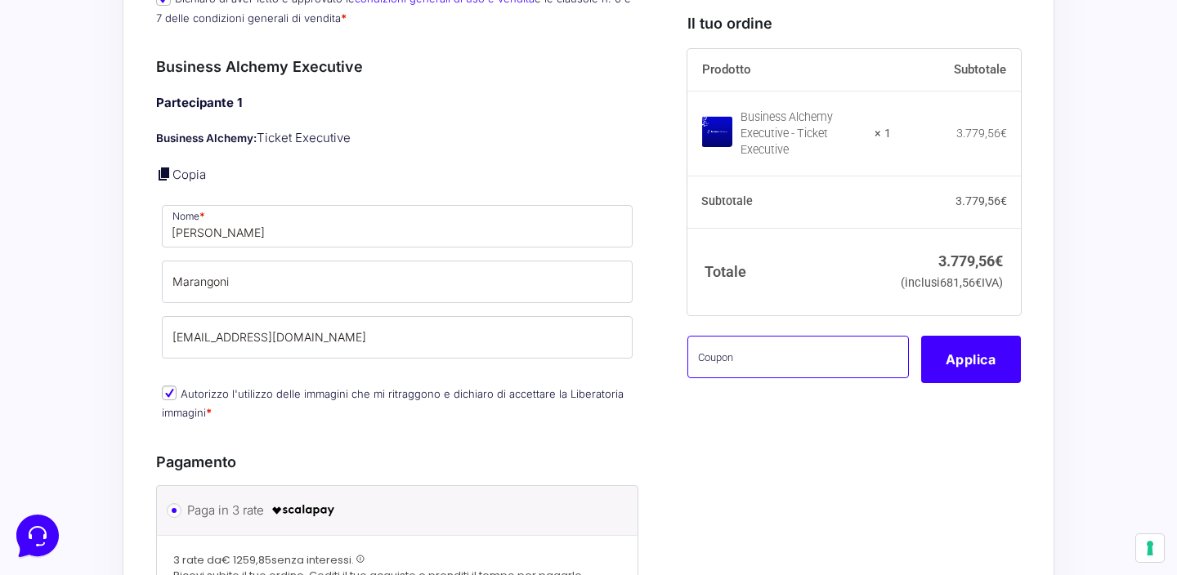
click at [755, 377] on input "text" at bounding box center [797, 357] width 221 height 42
paste input "basta122itgmck1g4@"
type input "basta122itgmck1g4@"
click at [978, 383] on button "Applica" at bounding box center [971, 359] width 100 height 47
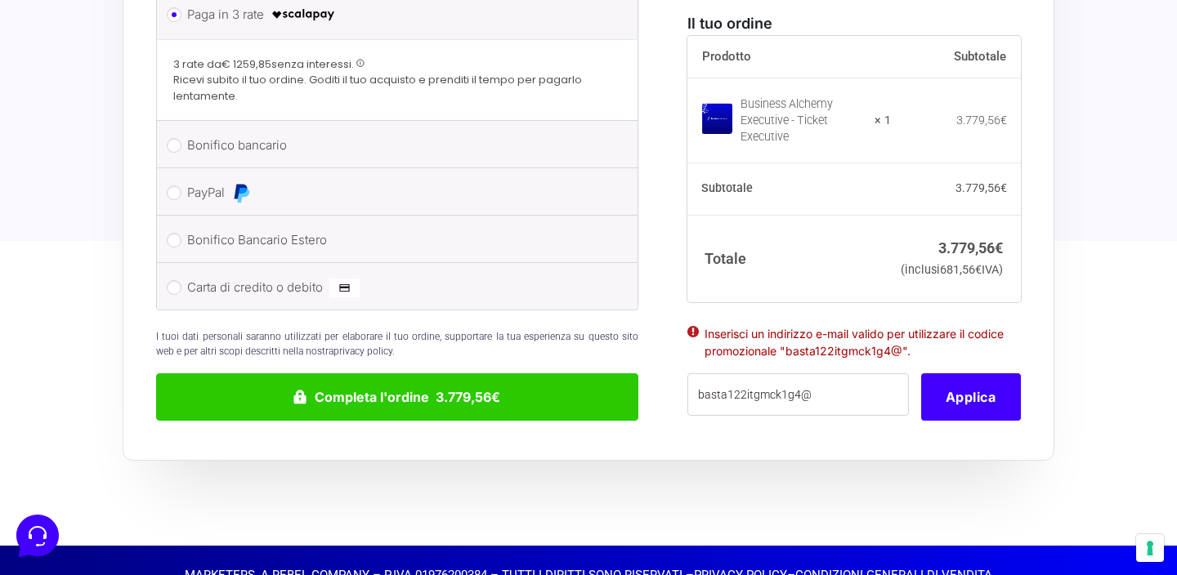
scroll to position [1313, 0]
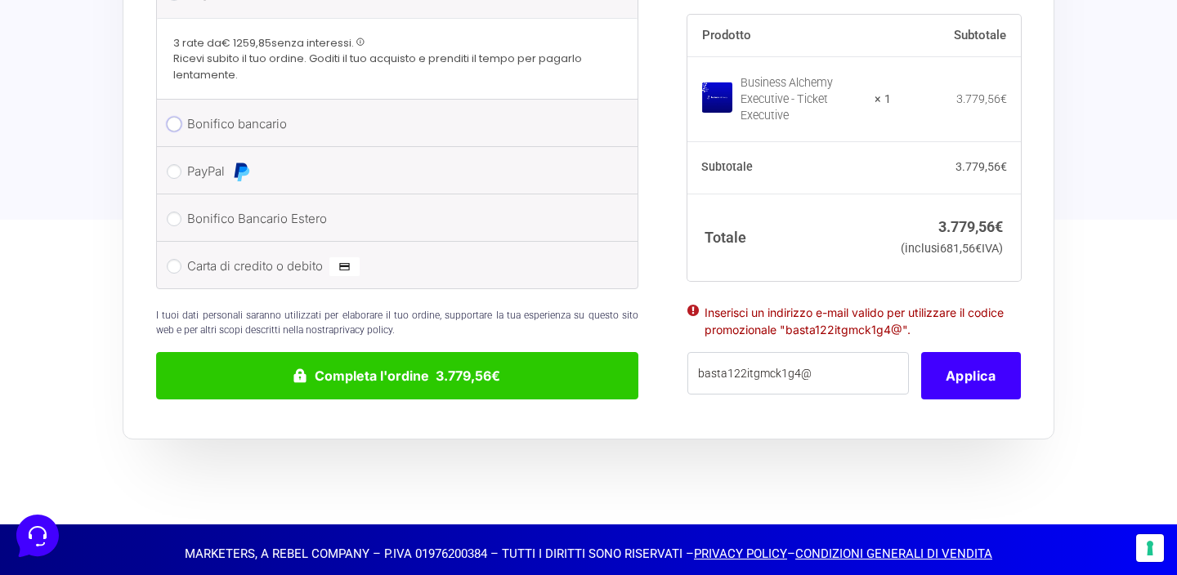
click at [178, 117] on input "Bonifico bancario" at bounding box center [174, 124] width 15 height 15
radio input "true"
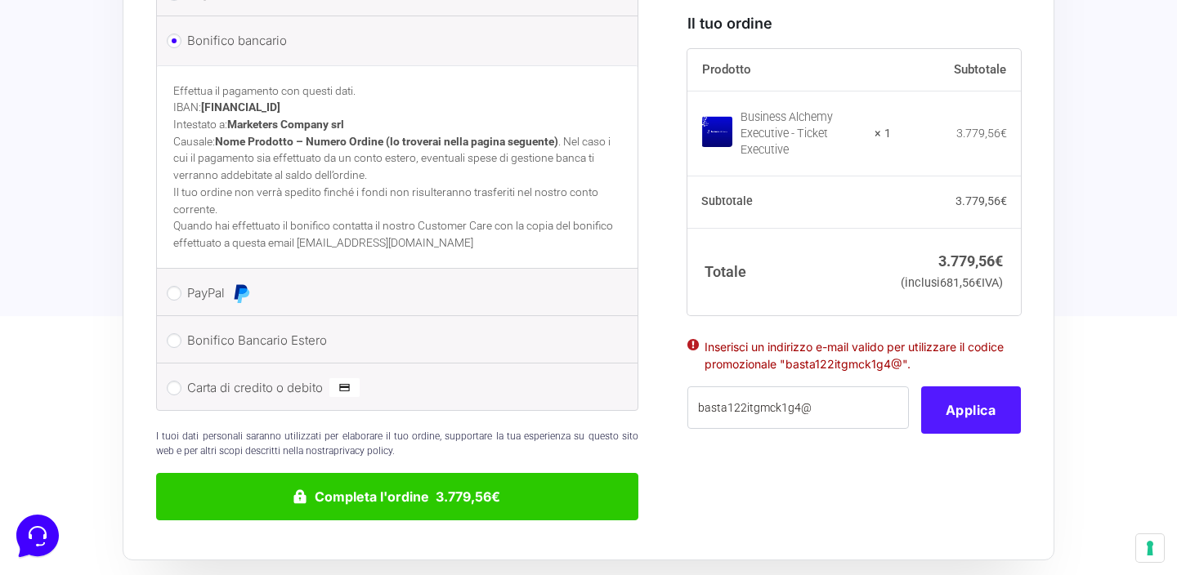
click at [964, 427] on button "Applica" at bounding box center [971, 410] width 100 height 47
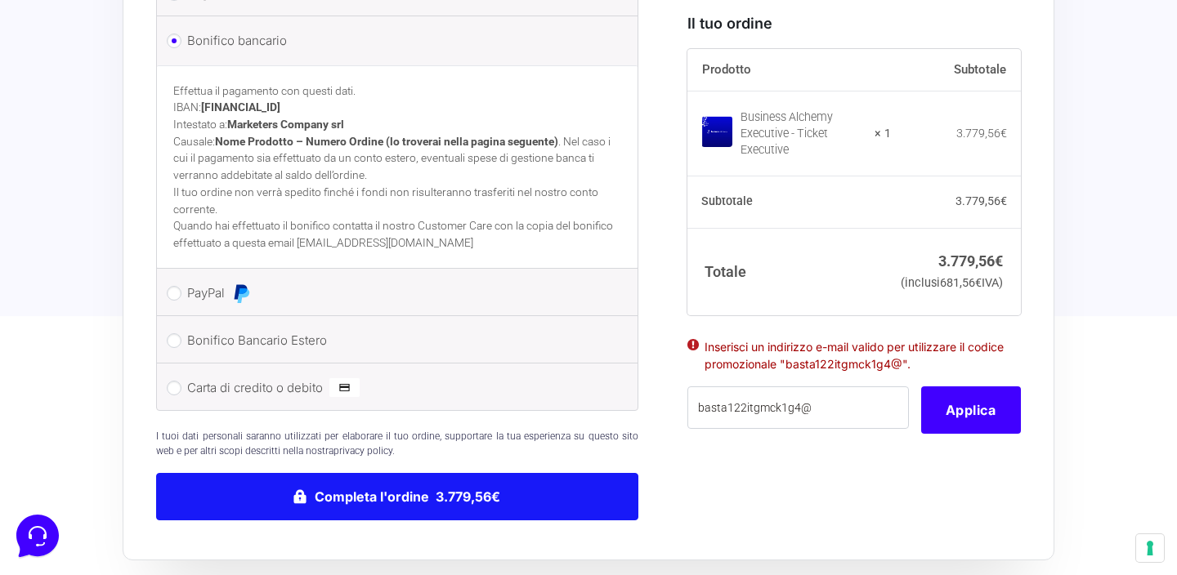
click at [467, 490] on button "Completa l'ordine 3.779,56€" at bounding box center [397, 496] width 482 height 47
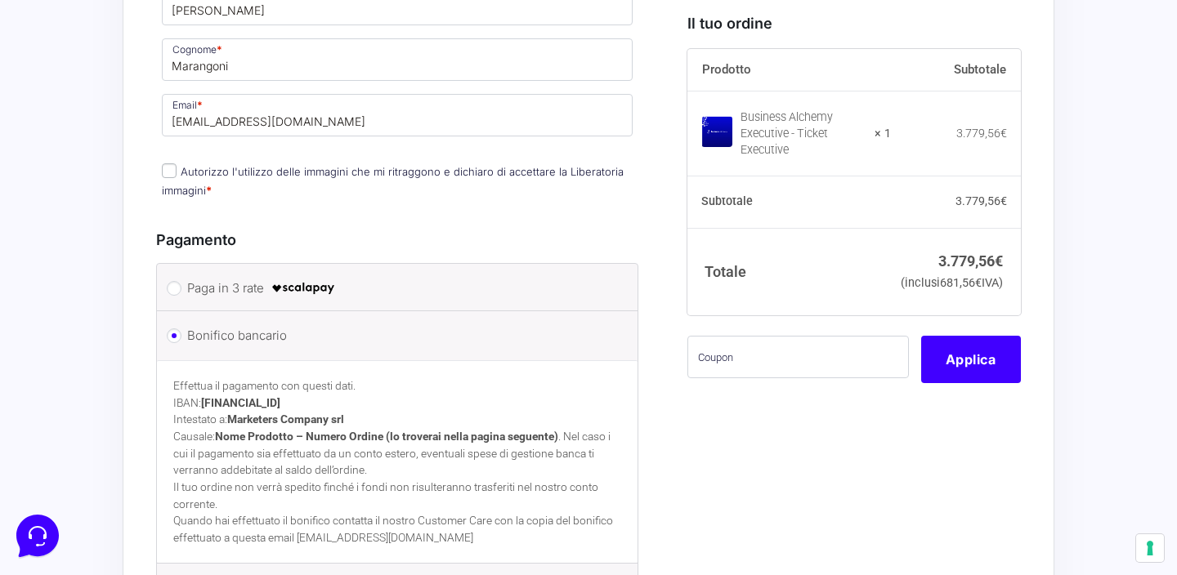
scroll to position [1013, 0]
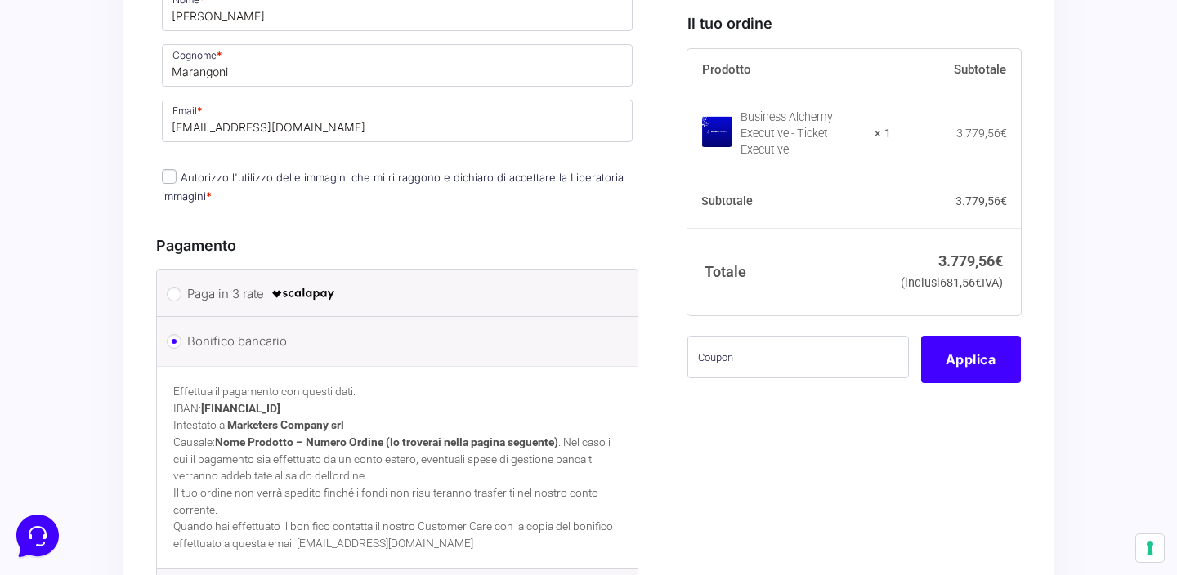
click at [171, 169] on input "Autorizzo l'utilizzo delle immagini che mi ritraggono e dichiaro di accettare l…" at bounding box center [169, 176] width 15 height 15
checkbox input "true"
click at [792, 378] on input "text" at bounding box center [797, 357] width 221 height 42
paste input "basta122itgmck1g4@"
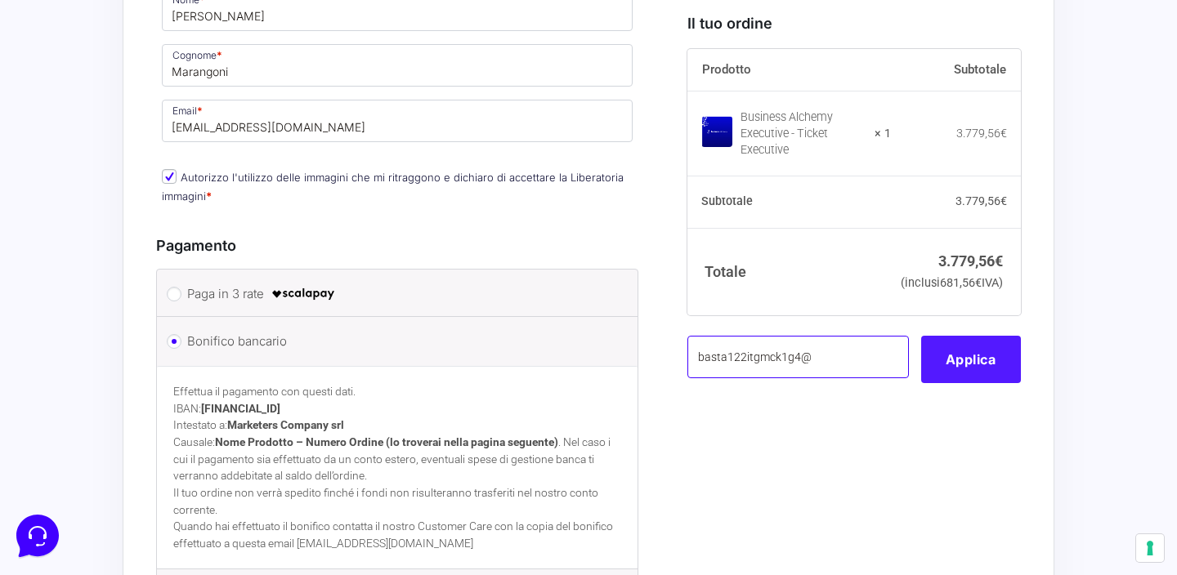
type input "basta122itgmck1g4@"
click at [977, 382] on button "Applica" at bounding box center [971, 359] width 100 height 47
click at [977, 382] on div "basta122itgmck1g4@ Applica" at bounding box center [853, 359] width 333 height 47
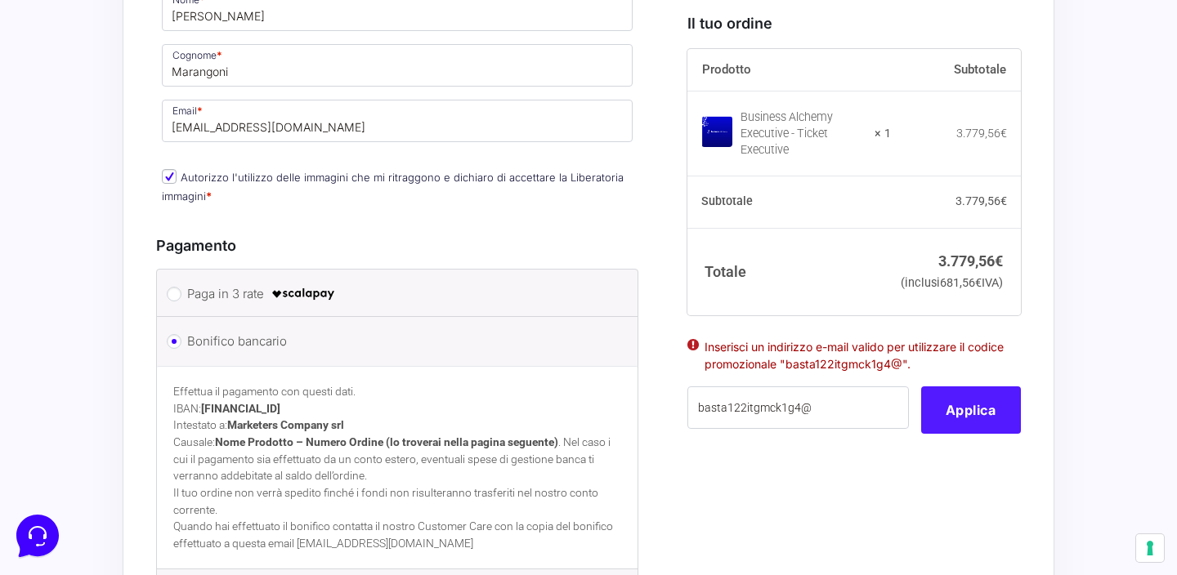
click at [977, 373] on li "Inserisci un indirizzo e-mail valido per utilizzare il codice promozionale "bas…" at bounding box center [853, 355] width 299 height 34
click at [1016, 366] on ul "Inserisci un indirizzo e-mail valido per utilizzare il codice promozionale "bas…" at bounding box center [853, 361] width 333 height 51
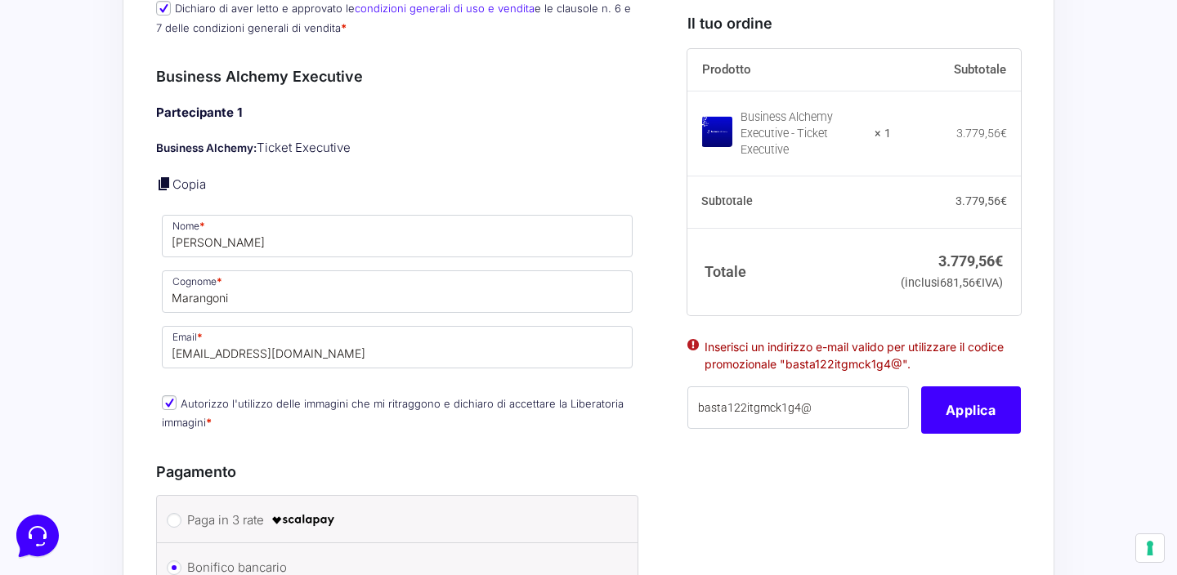
scroll to position [812, 0]
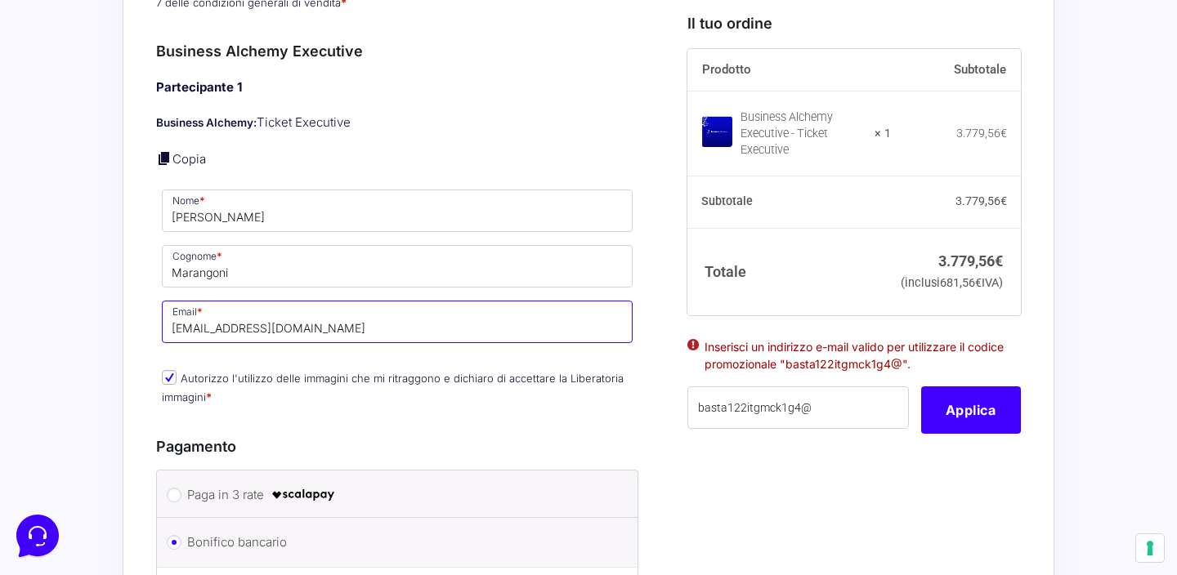
drag, startPoint x: 358, startPoint y: 306, endPoint x: 16, endPoint y: 316, distance: 341.8
click at [162, 316] on input "[EMAIL_ADDRESS][DOMAIN_NAME]" at bounding box center [397, 322] width 471 height 42
type input "[PERSON_NAME][EMAIL_ADDRESS][DOMAIN_NAME]"
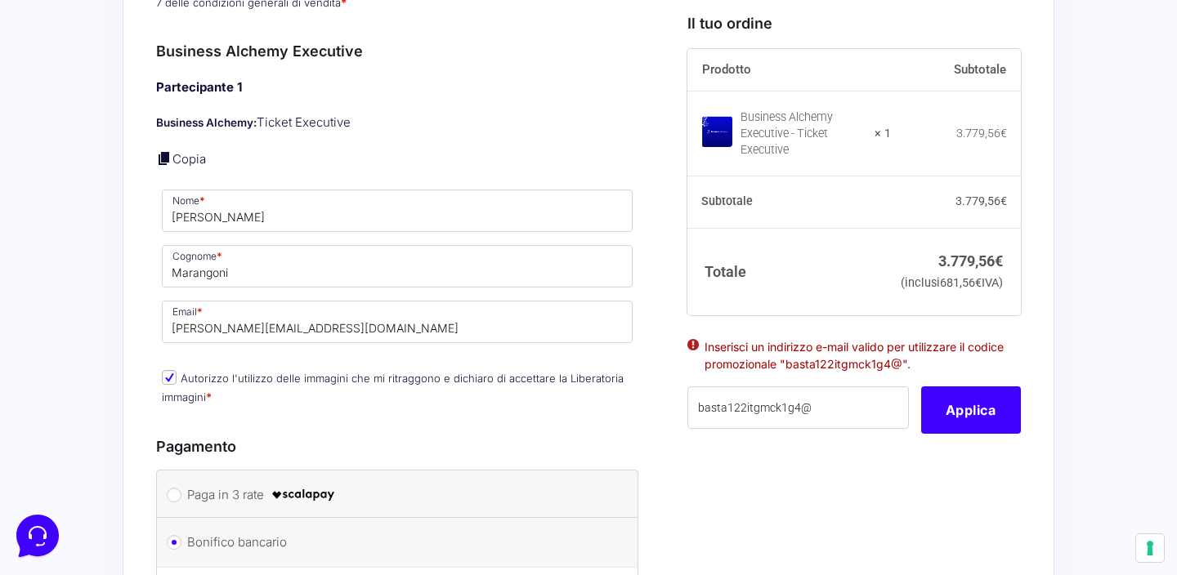
click at [704, 500] on div "I prodotti selezionati Business Alchemy Executive 1 Business Alchemy: Ticket Ex…" at bounding box center [848, 318] width 346 height 1408
click at [978, 422] on button "Applica" at bounding box center [971, 410] width 100 height 47
click at [977, 434] on button "Applica" at bounding box center [971, 410] width 100 height 47
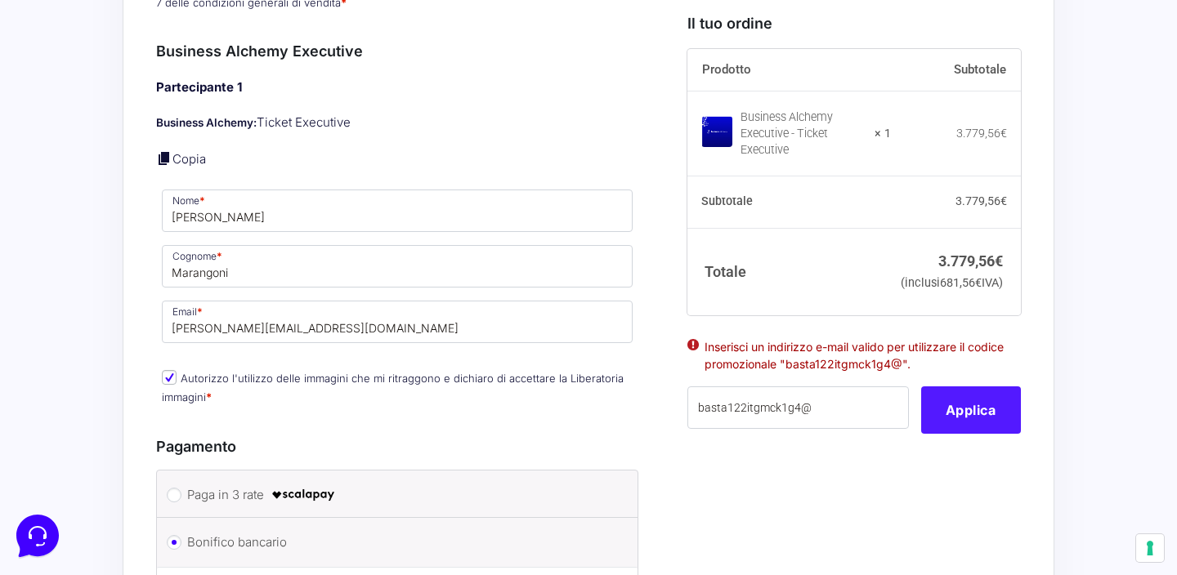
click at [977, 434] on button "Applica" at bounding box center [971, 410] width 100 height 47
click at [673, 264] on div "Informazioni Cliente Bentornato [PERSON_NAME] ( [EMAIL_ADDRESS][DOMAIN_NAME] ) …" at bounding box center [415, 318] width 519 height 1408
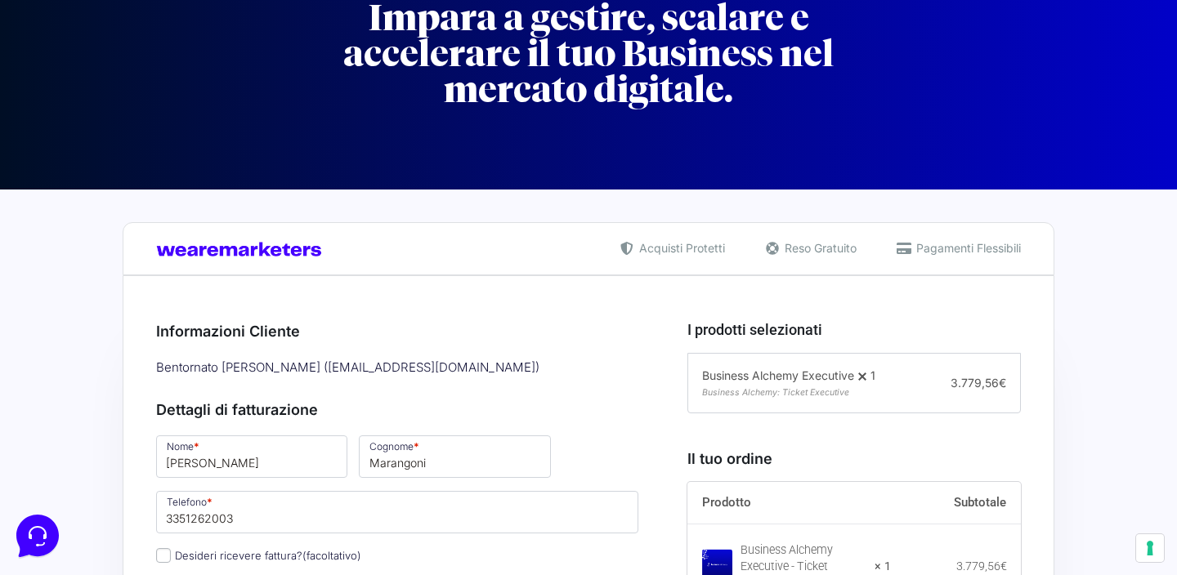
scroll to position [120, 0]
